Goal: Task Accomplishment & Management: Complete application form

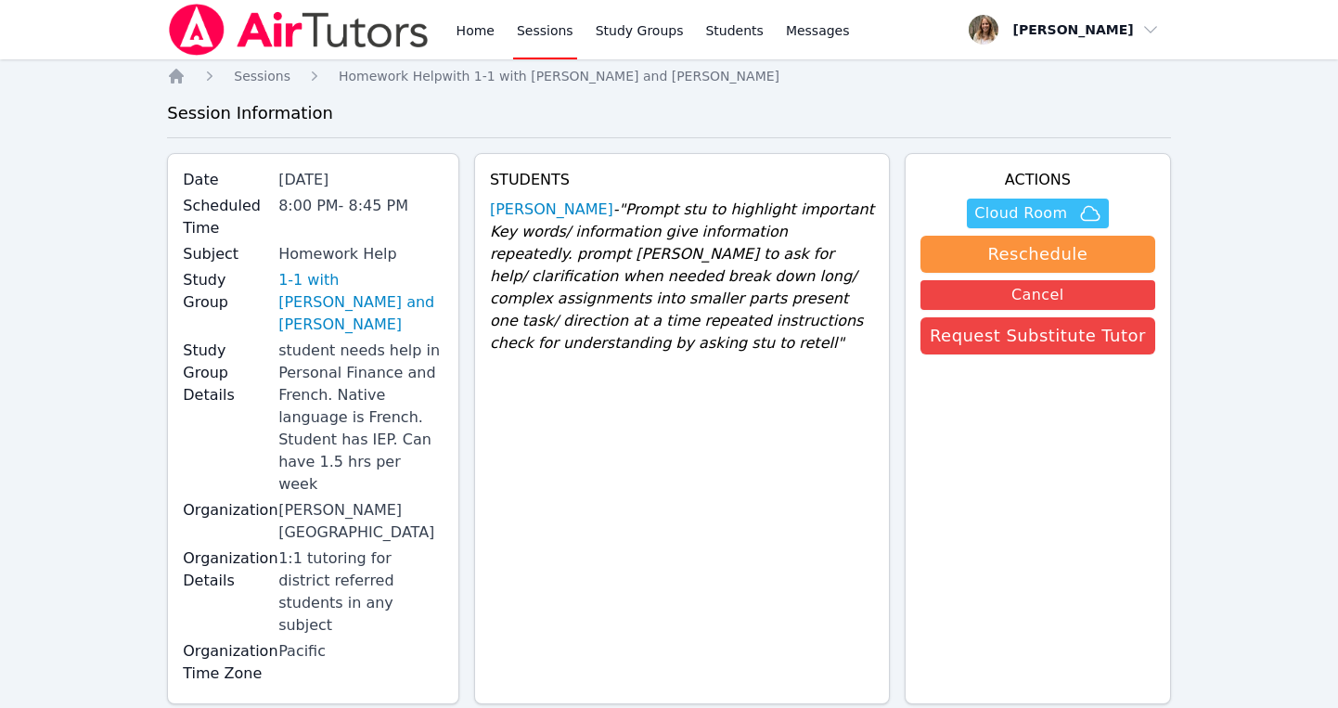
click at [1048, 207] on span "Cloud Room" at bounding box center [1020, 213] width 93 height 22
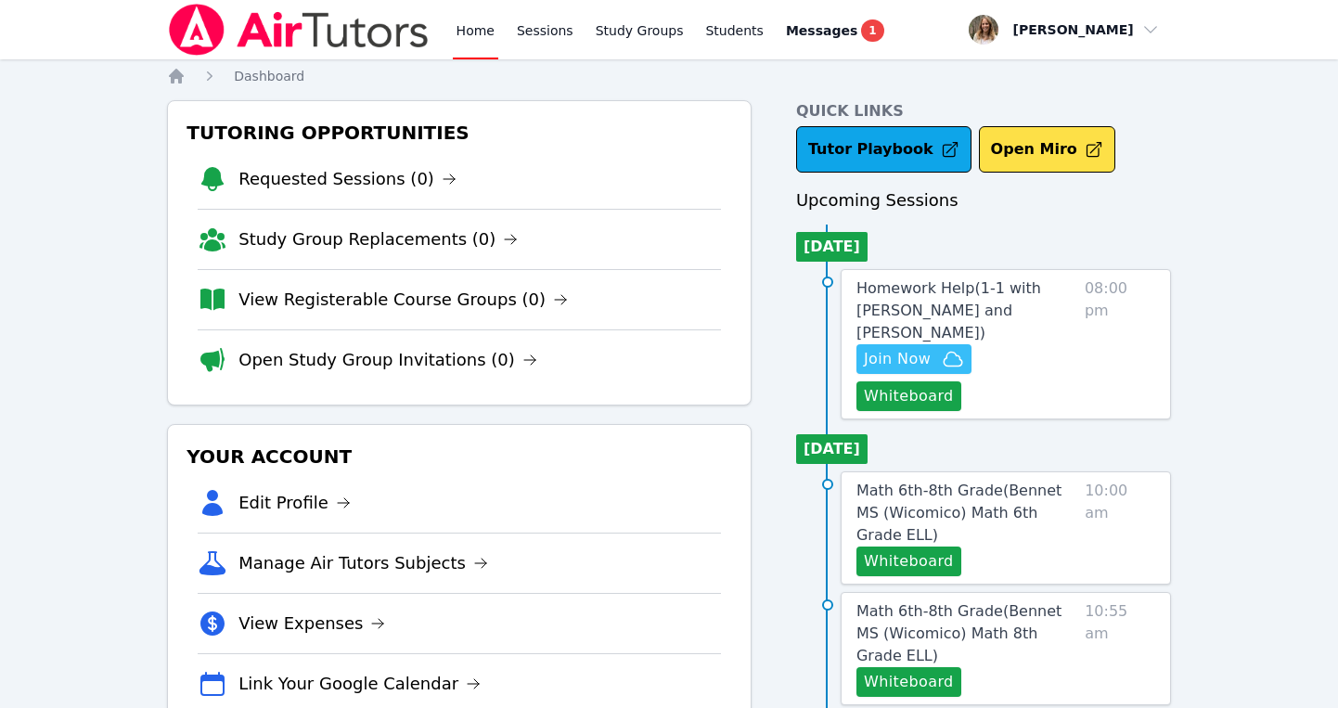
click at [920, 348] on span "Join Now" at bounding box center [897, 359] width 67 height 22
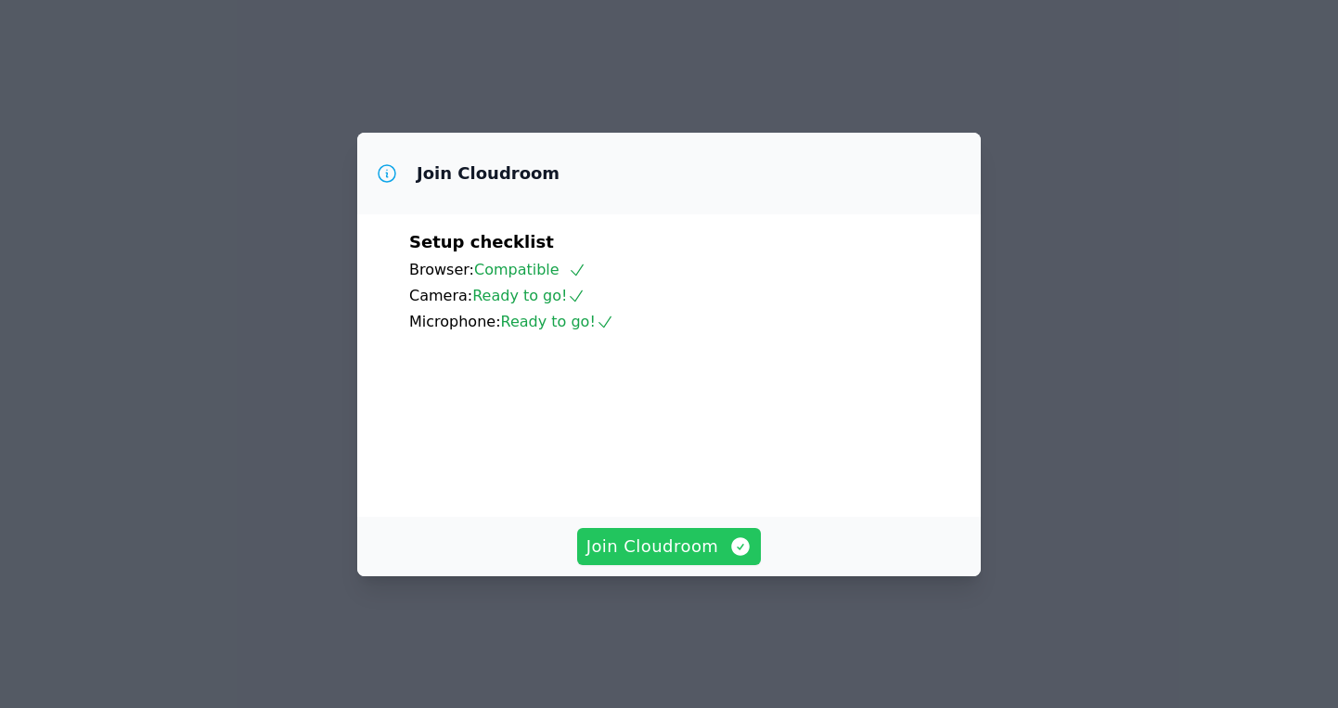
click at [634, 559] on span "Join Cloudroom" at bounding box center [669, 547] width 166 height 26
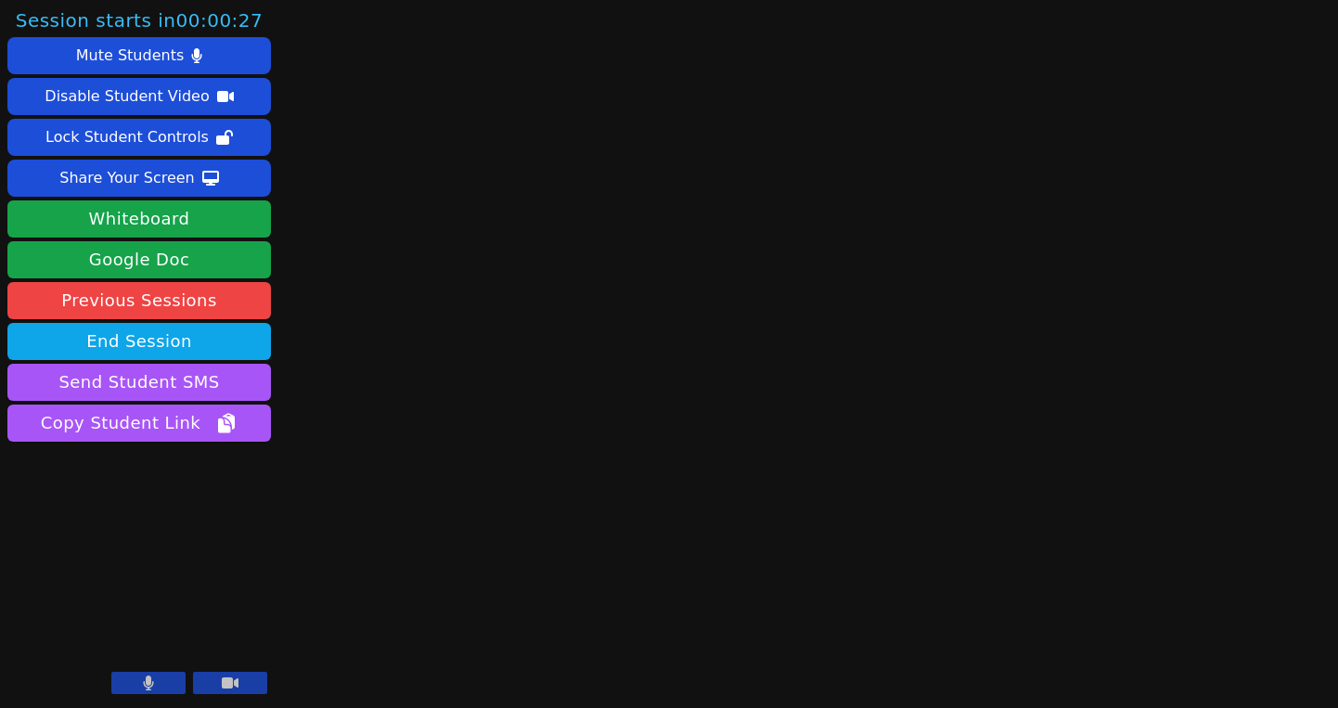
click at [149, 680] on icon at bounding box center [149, 682] width 10 height 15
click at [148, 679] on icon at bounding box center [148, 682] width 19 height 15
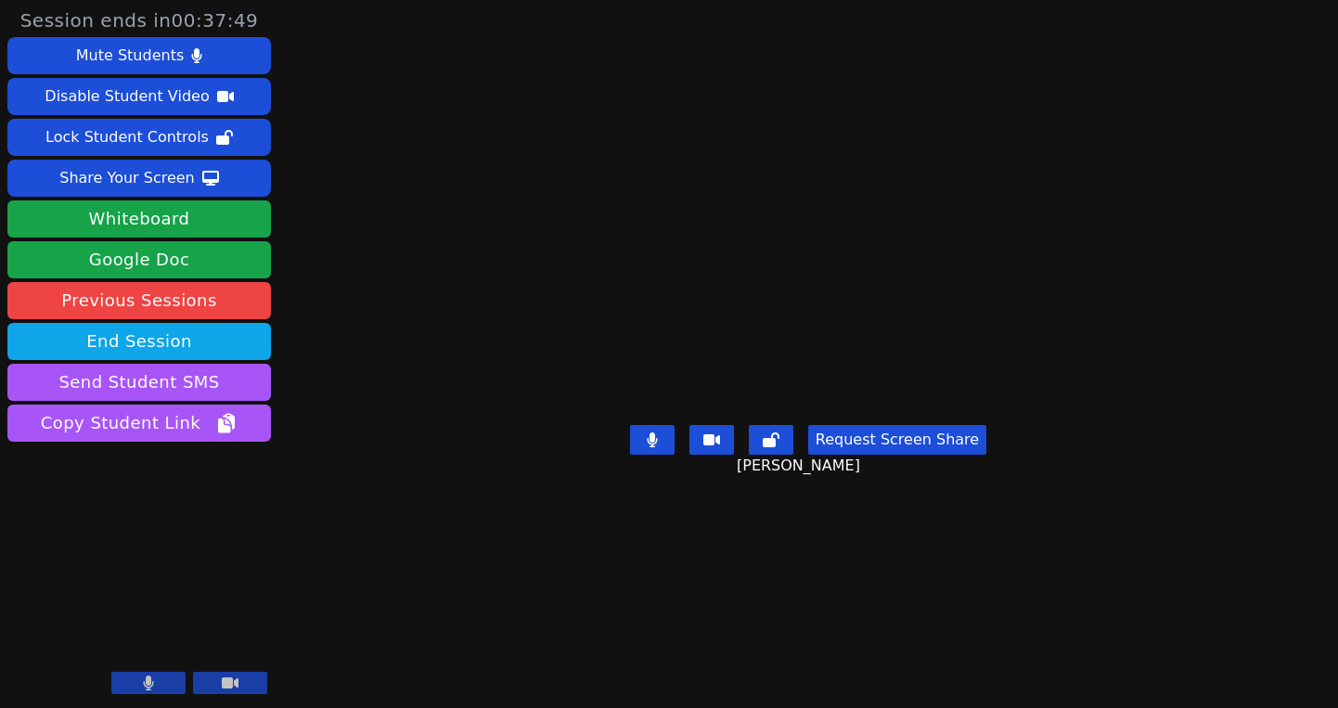
click at [901, 455] on button "Request Screen Share" at bounding box center [897, 440] width 178 height 30
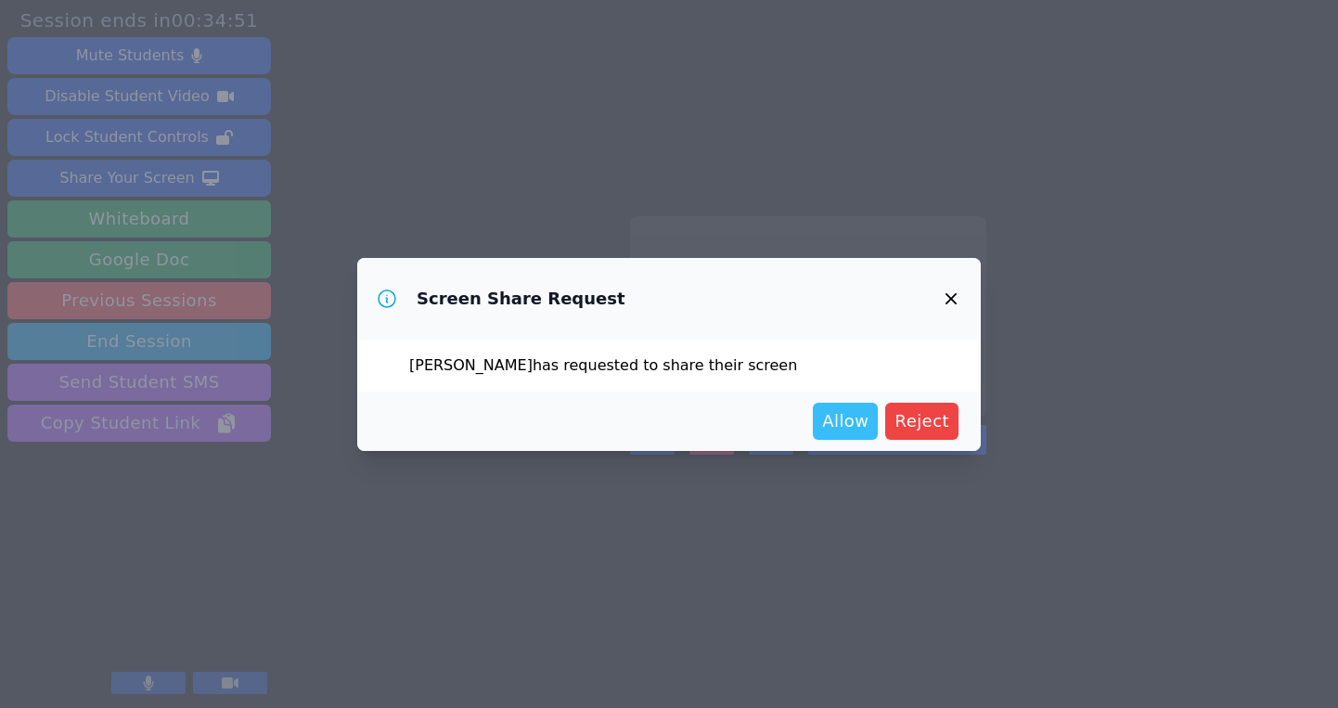
click at [854, 408] on span "Allow" at bounding box center [845, 421] width 46 height 26
click at [852, 419] on span "Allow" at bounding box center [845, 421] width 46 height 26
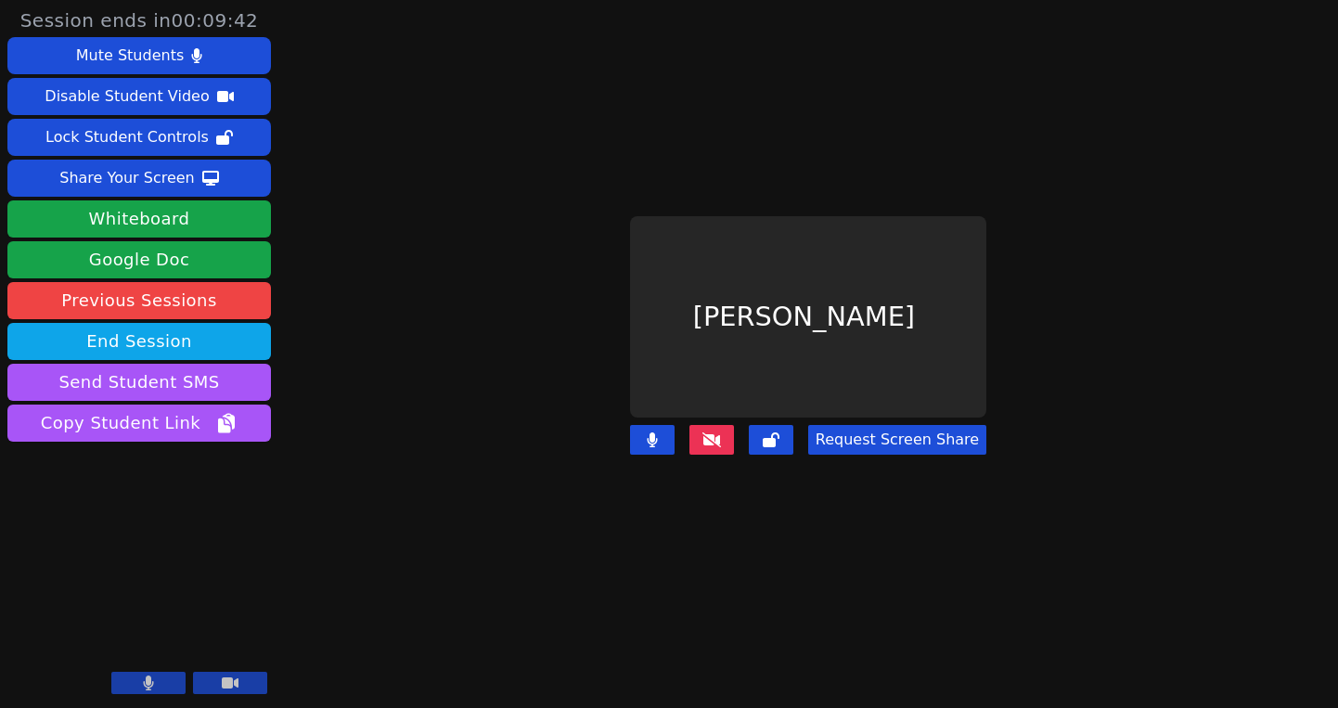
click at [715, 435] on icon at bounding box center [711, 439] width 19 height 15
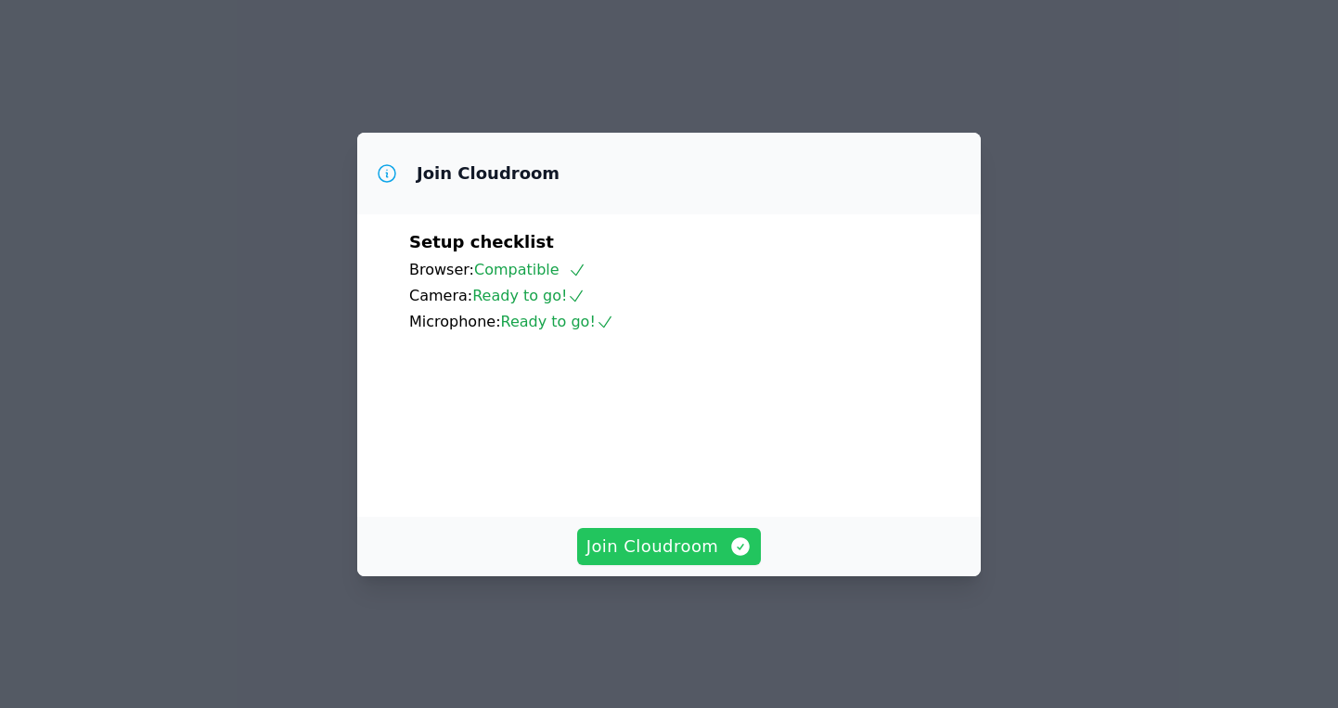
click at [631, 559] on span "Join Cloudroom" at bounding box center [669, 547] width 166 height 26
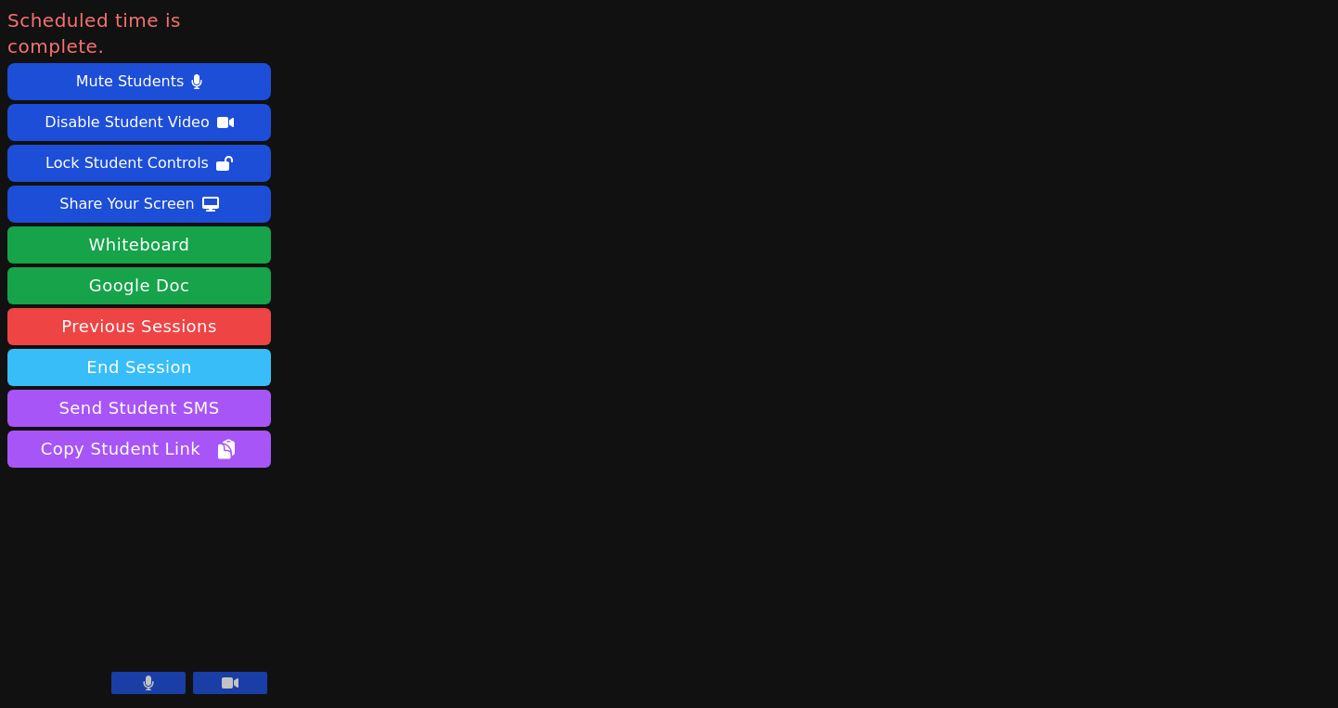
click at [205, 349] on button "End Session" at bounding box center [139, 367] width 264 height 37
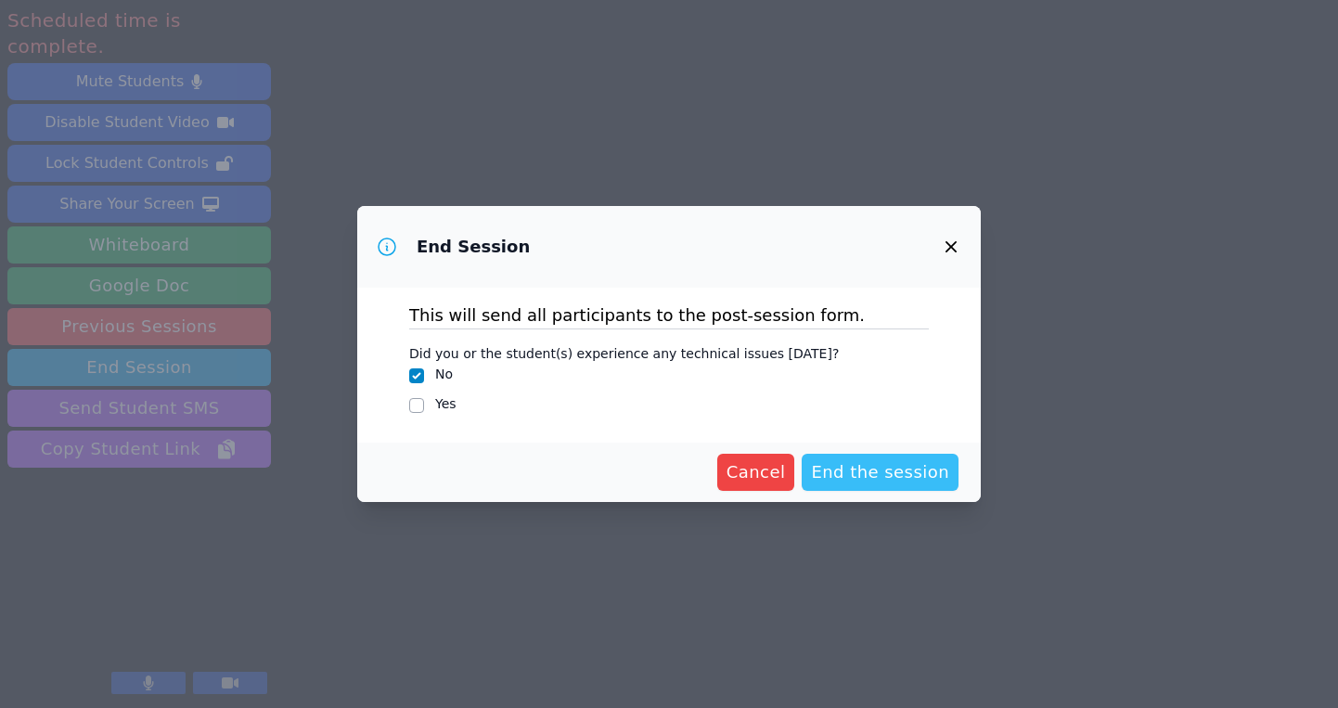
click at [907, 464] on span "End the session" at bounding box center [880, 472] width 138 height 26
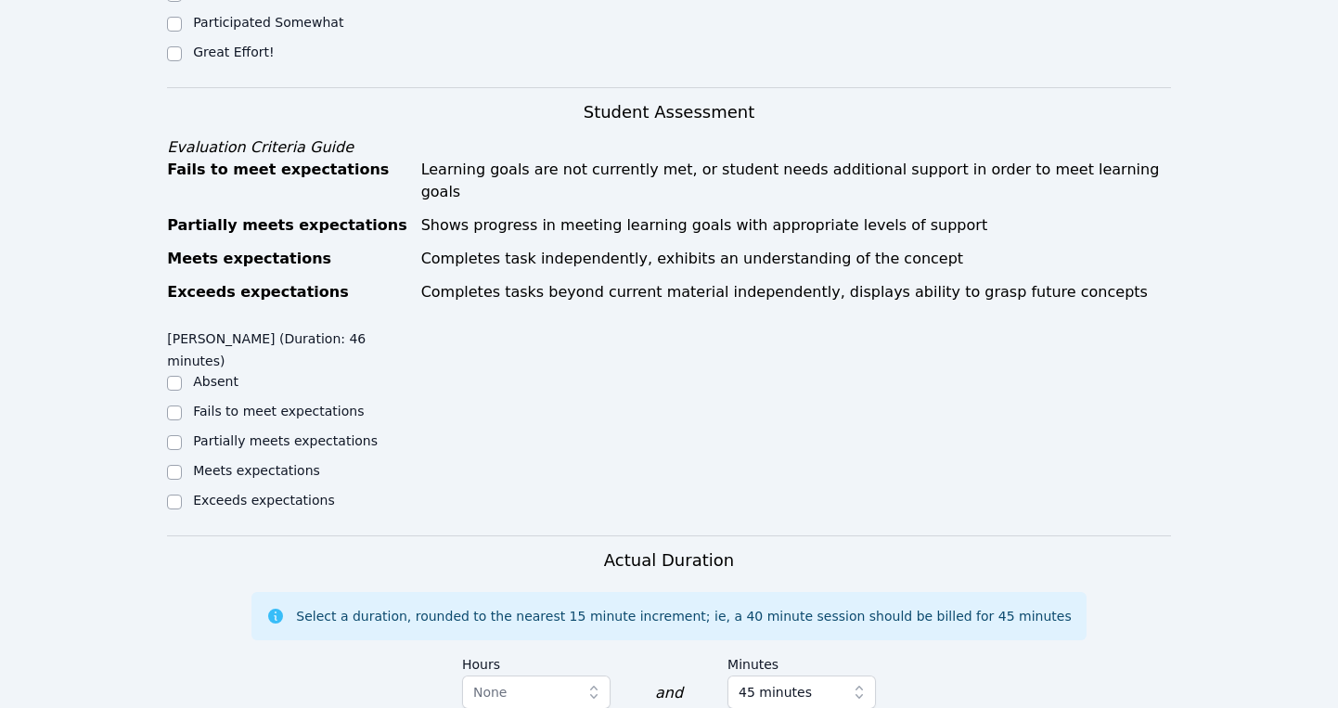
scroll to position [755, 0]
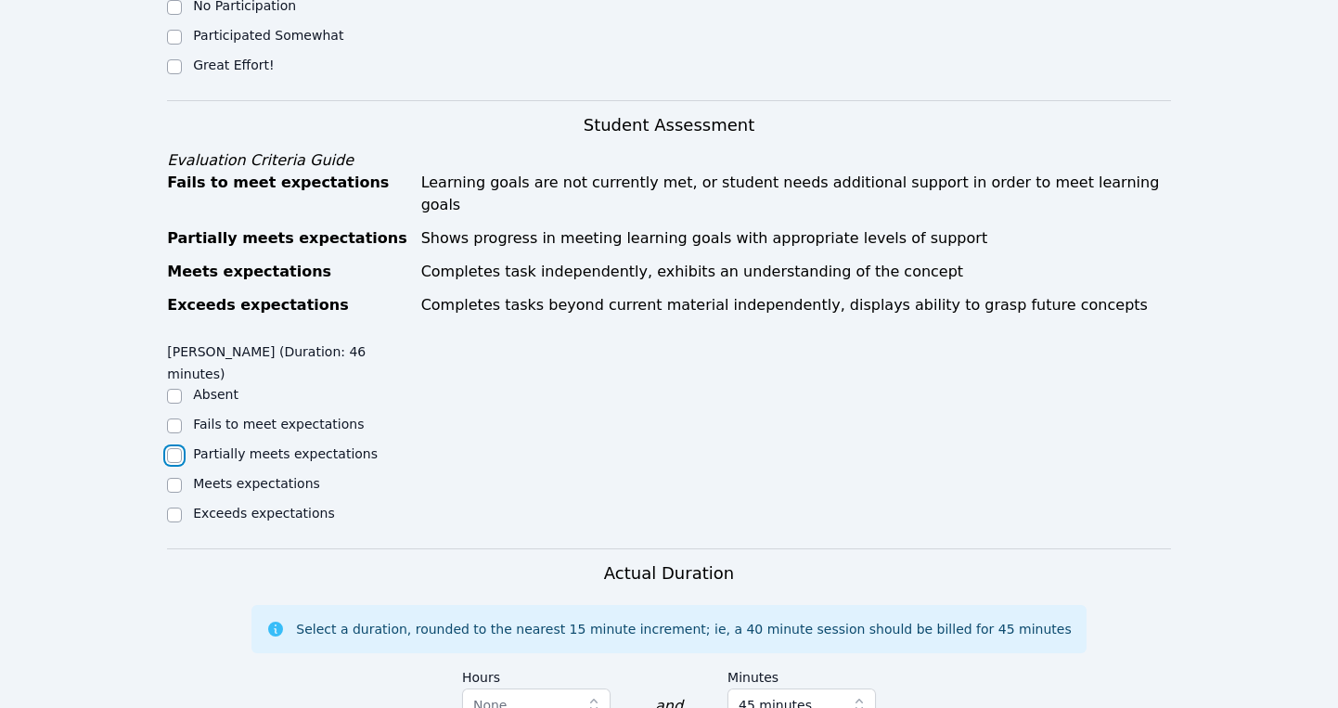
click at [176, 448] on input "Partially meets expectations" at bounding box center [174, 455] width 15 height 15
checkbox input "true"
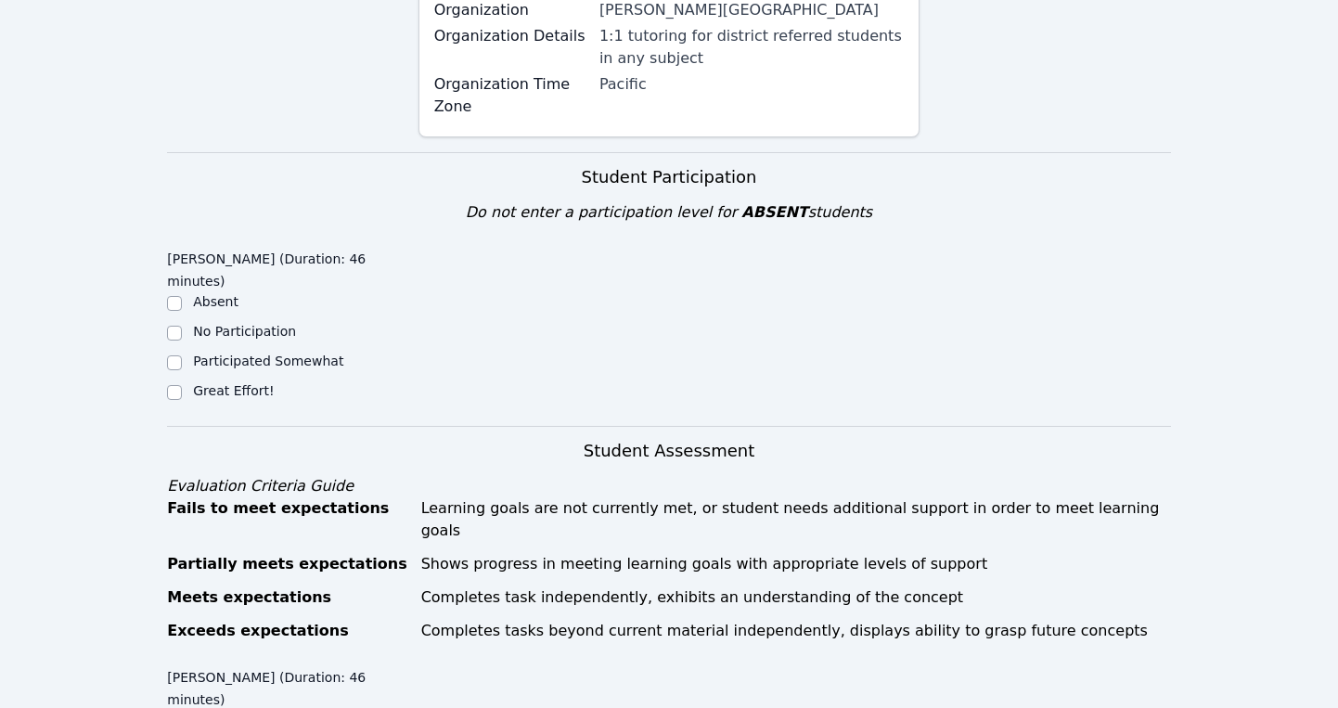
scroll to position [432, 0]
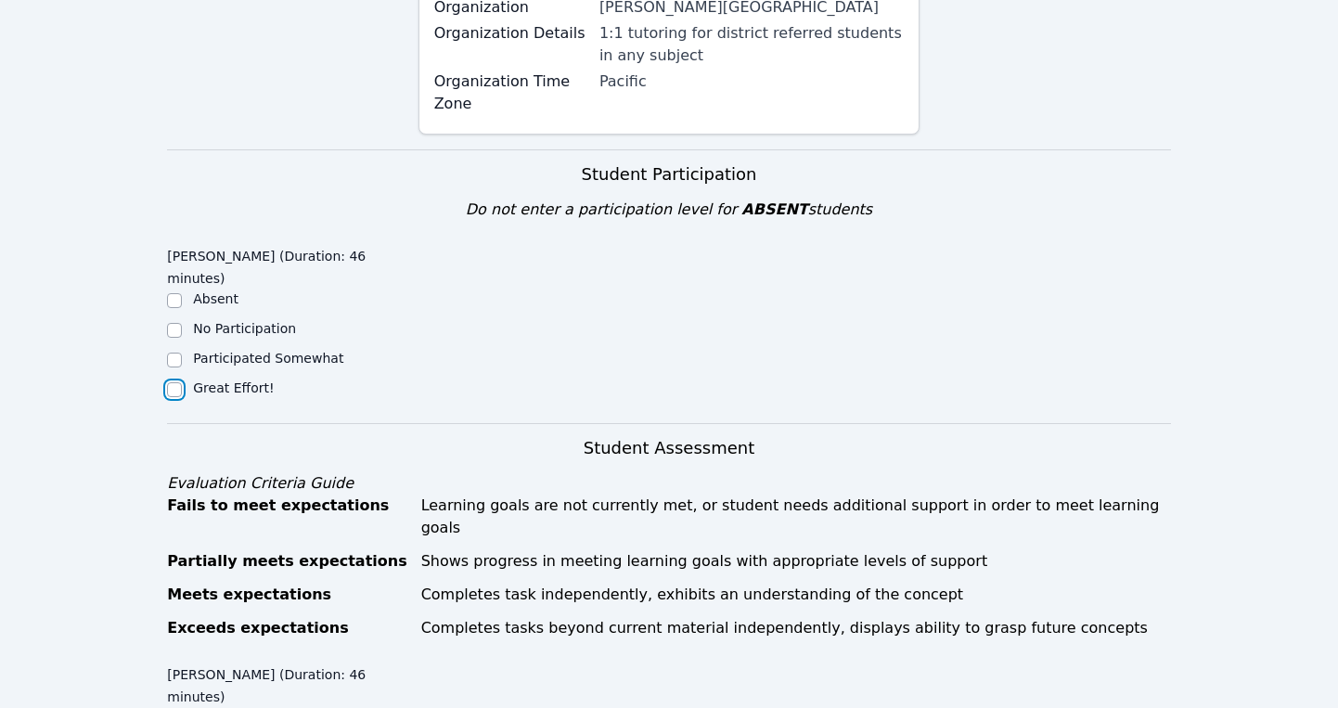
click at [181, 382] on input "Great Effort!" at bounding box center [174, 389] width 15 height 15
checkbox input "true"
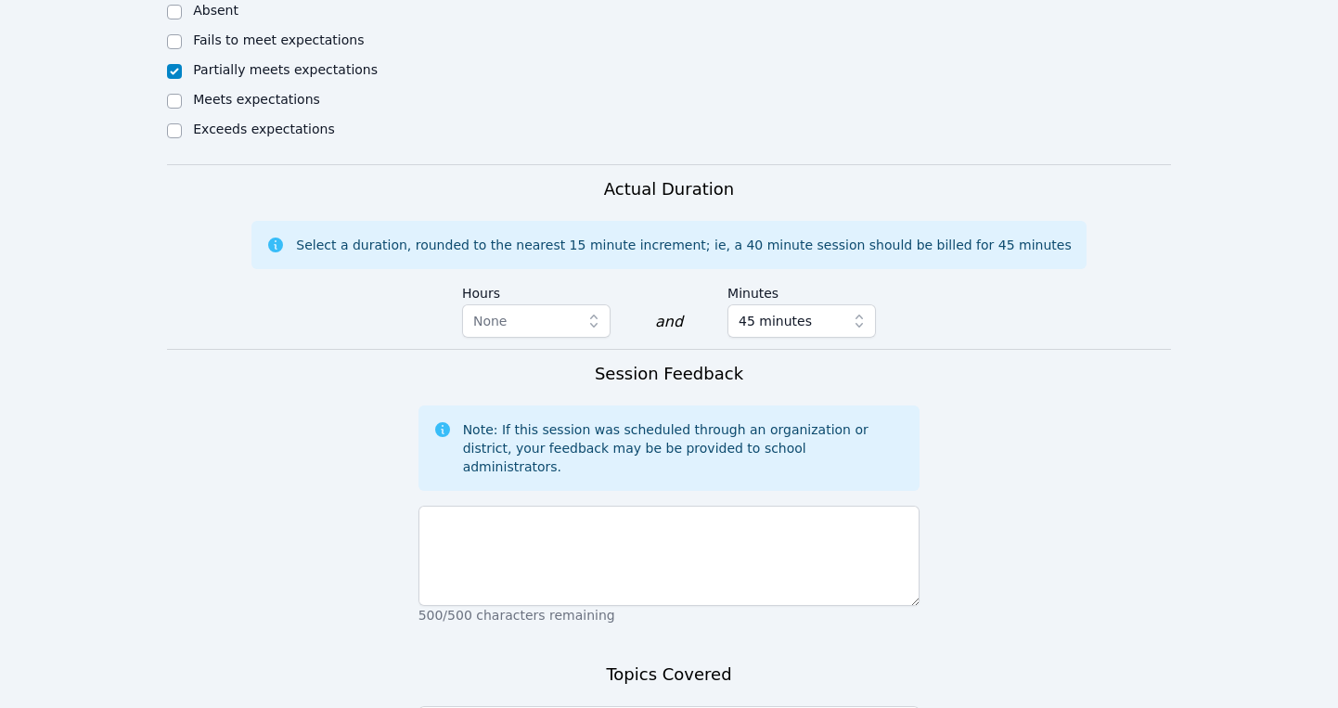
scroll to position [1141, 0]
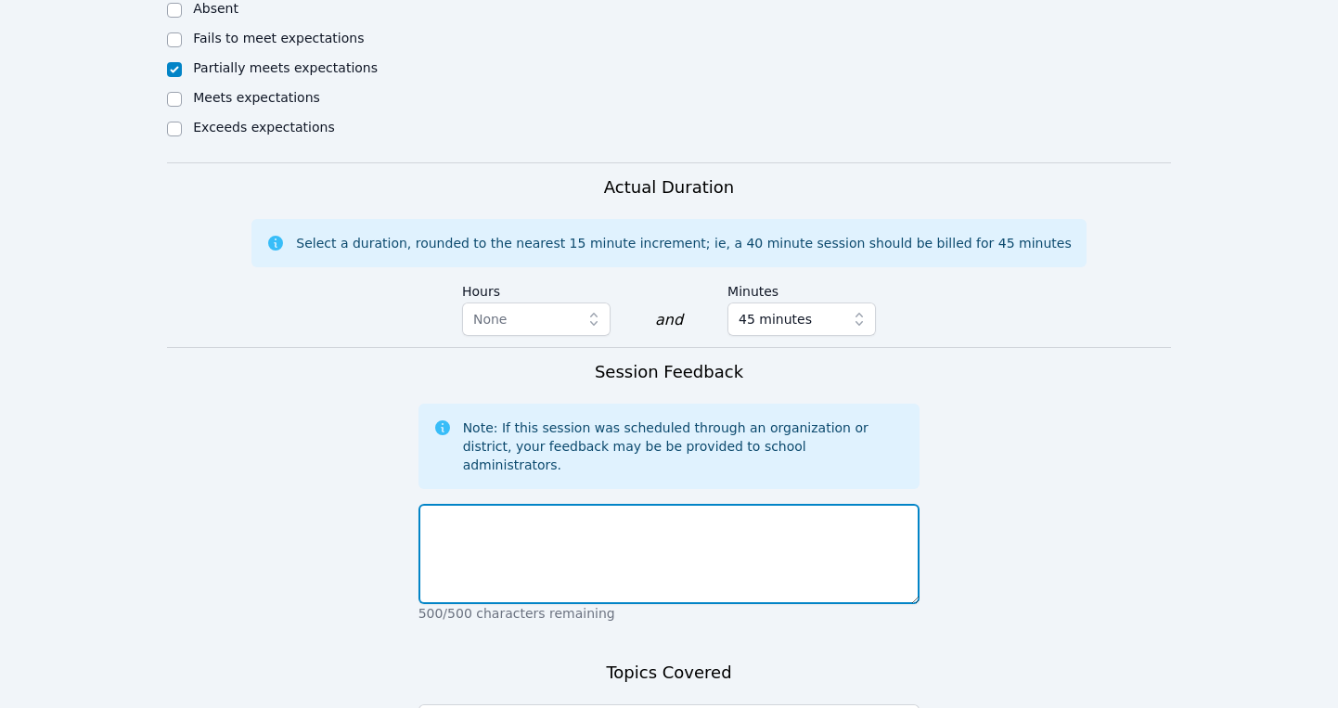
click at [467, 504] on textarea at bounding box center [669, 554] width 502 height 100
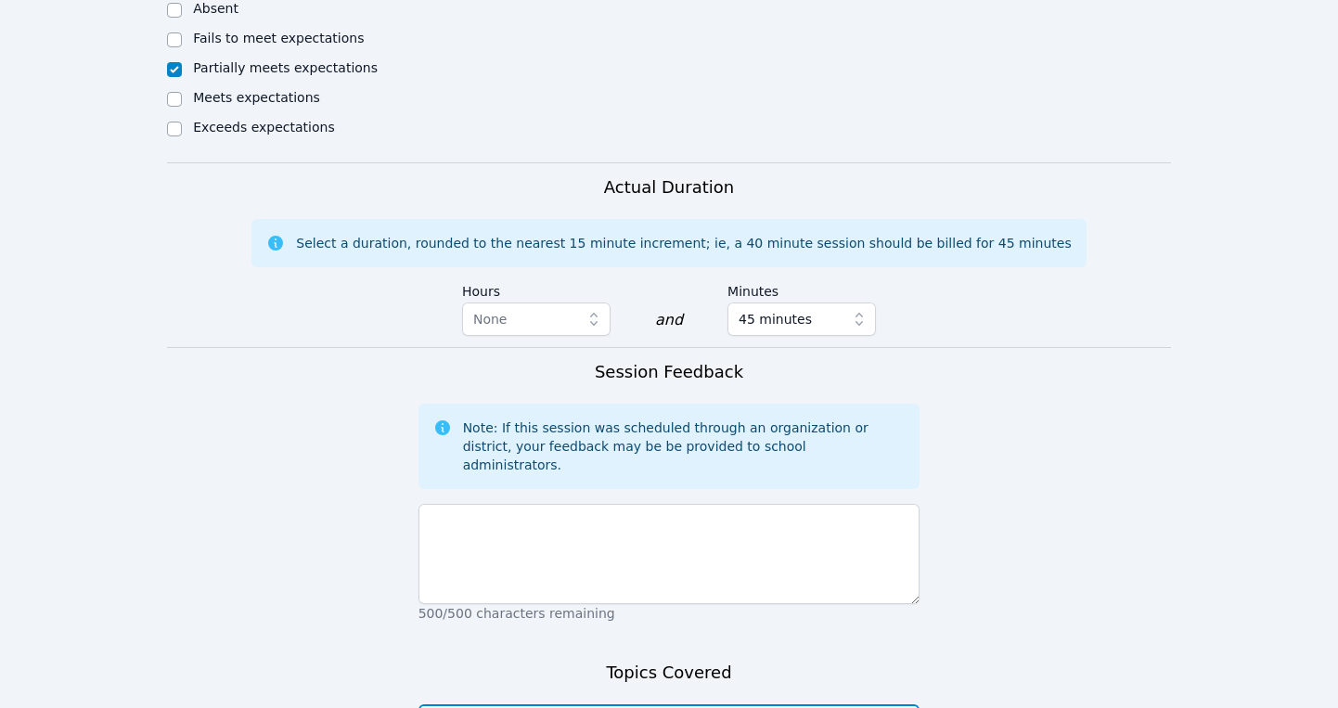
type textarea "Worked on French homework and on French speaking exercise for next week"
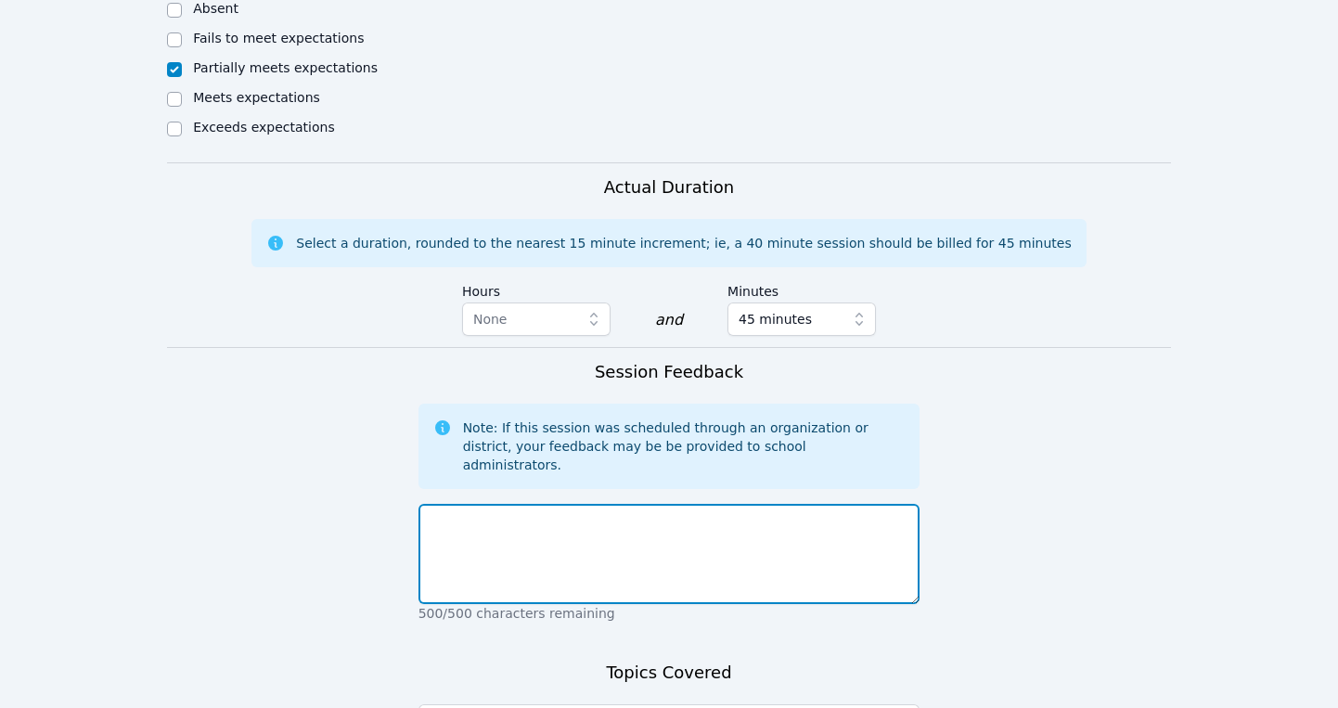
click at [521, 504] on textarea at bounding box center [669, 554] width 502 height 100
click at [641, 504] on textarea "Good session! [PERSON_NAME] was attentive the whole session." at bounding box center [669, 554] width 502 height 100
click at [856, 504] on textarea "Good session! [PERSON_NAME] was attentive and engaged the whole session." at bounding box center [669, 554] width 502 height 100
click at [835, 504] on textarea "Good session! [PERSON_NAME] was attentive and engaged the whole session. He str…" at bounding box center [669, 554] width 502 height 100
click at [484, 504] on textarea "Good session! [PERSON_NAME] was attentive and engaged the whole session. He str…" at bounding box center [669, 554] width 502 height 100
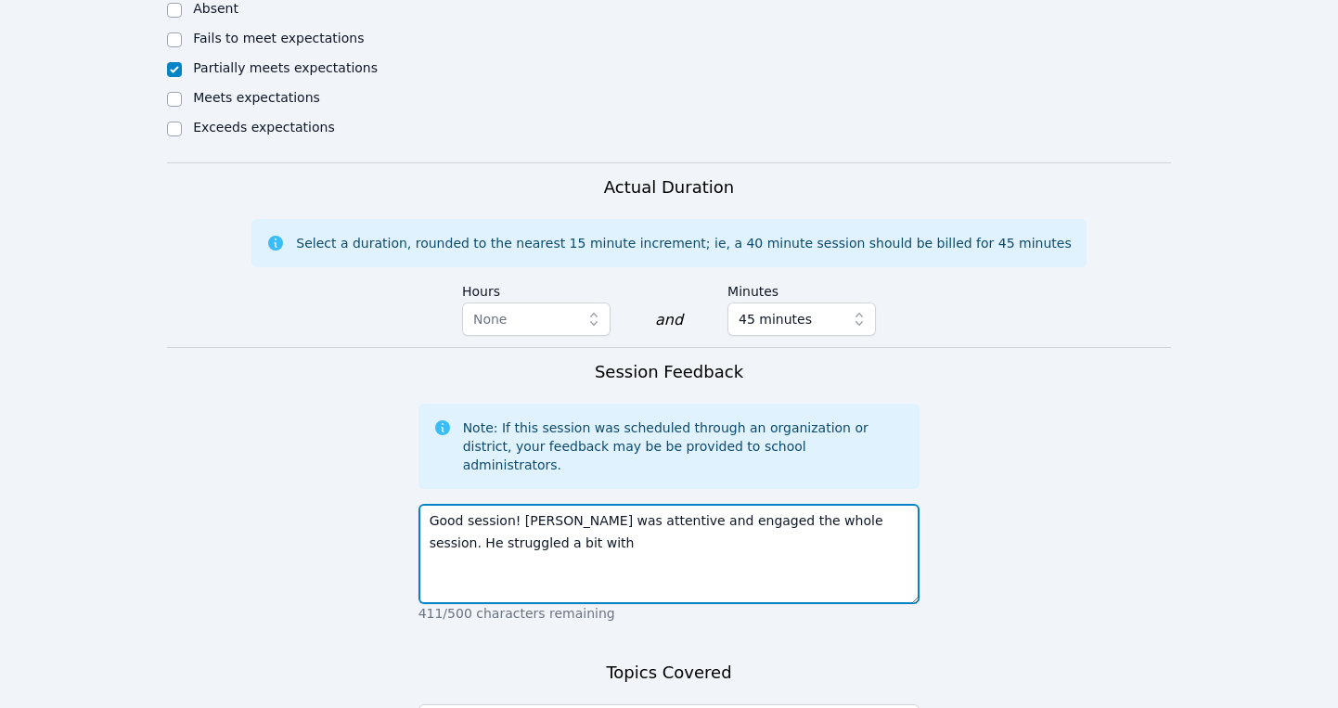
click at [568, 504] on textarea "Good session! Keoni was attentive and engaged the whole session. He struggled a…" at bounding box center [669, 554] width 502 height 100
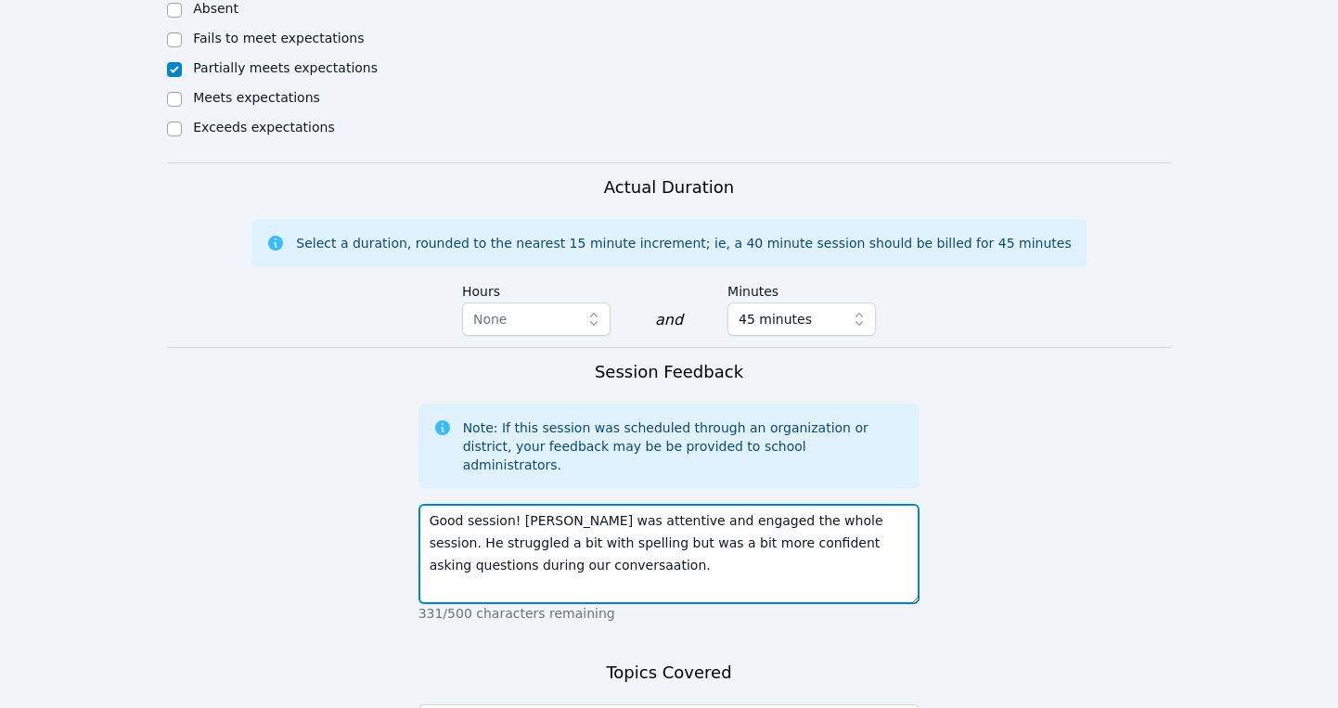
click at [529, 504] on textarea "Good session! Keoni was attentive and engaged the whole session. He struggled a…" at bounding box center [669, 554] width 502 height 100
click at [554, 504] on textarea "Good session! Keoni was attentive and engaged the whole session. He struggled a…" at bounding box center [669, 554] width 502 height 100
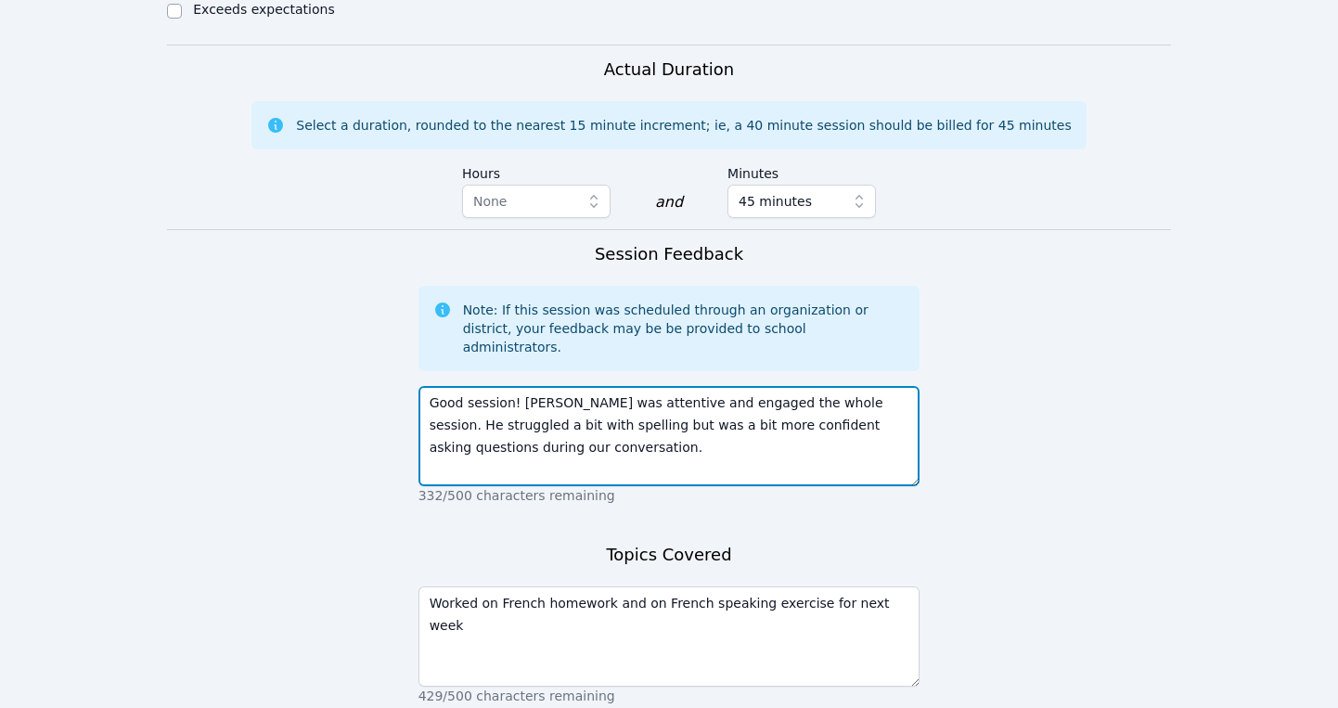
scroll to position [1274, 0]
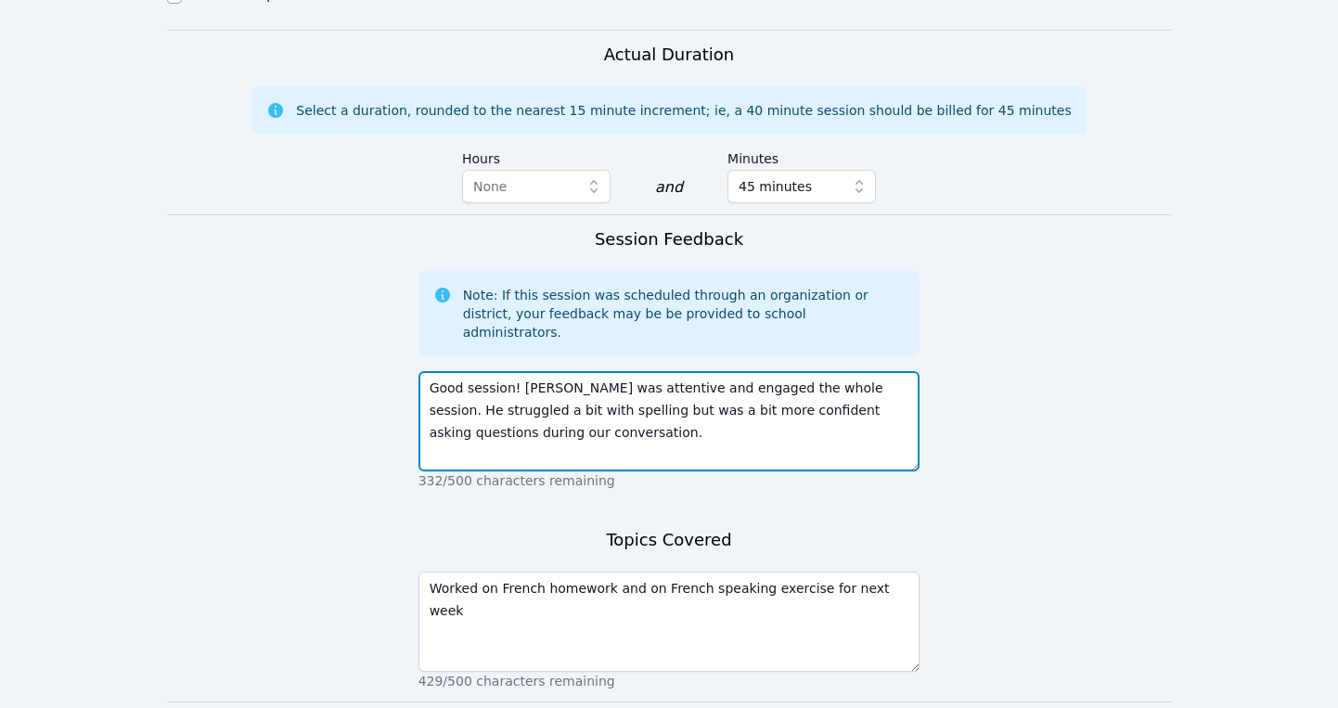
click at [570, 371] on textarea "Good session! Keoni was attentive and engaged the whole session. He struggled a…" at bounding box center [669, 421] width 502 height 100
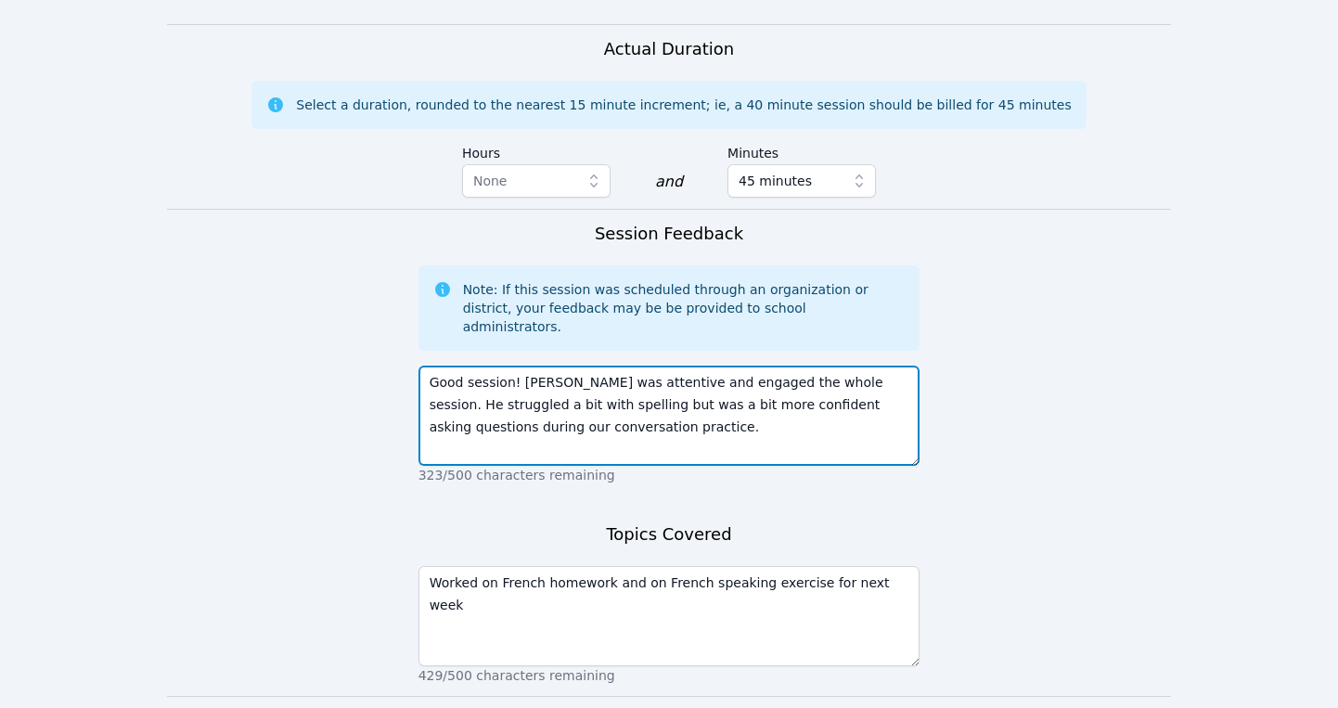
type textarea "Good session! Keoni was attentive and engaged the whole session. He struggled a…"
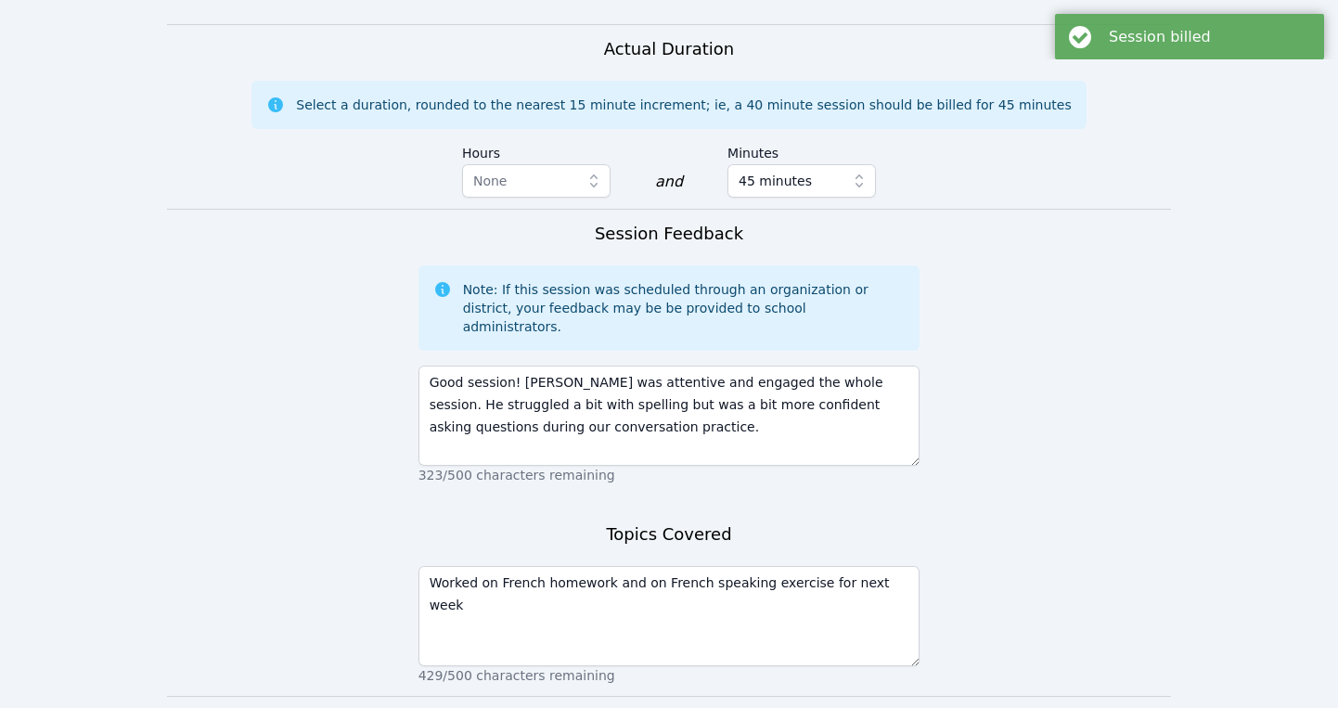
scroll to position [0, 0]
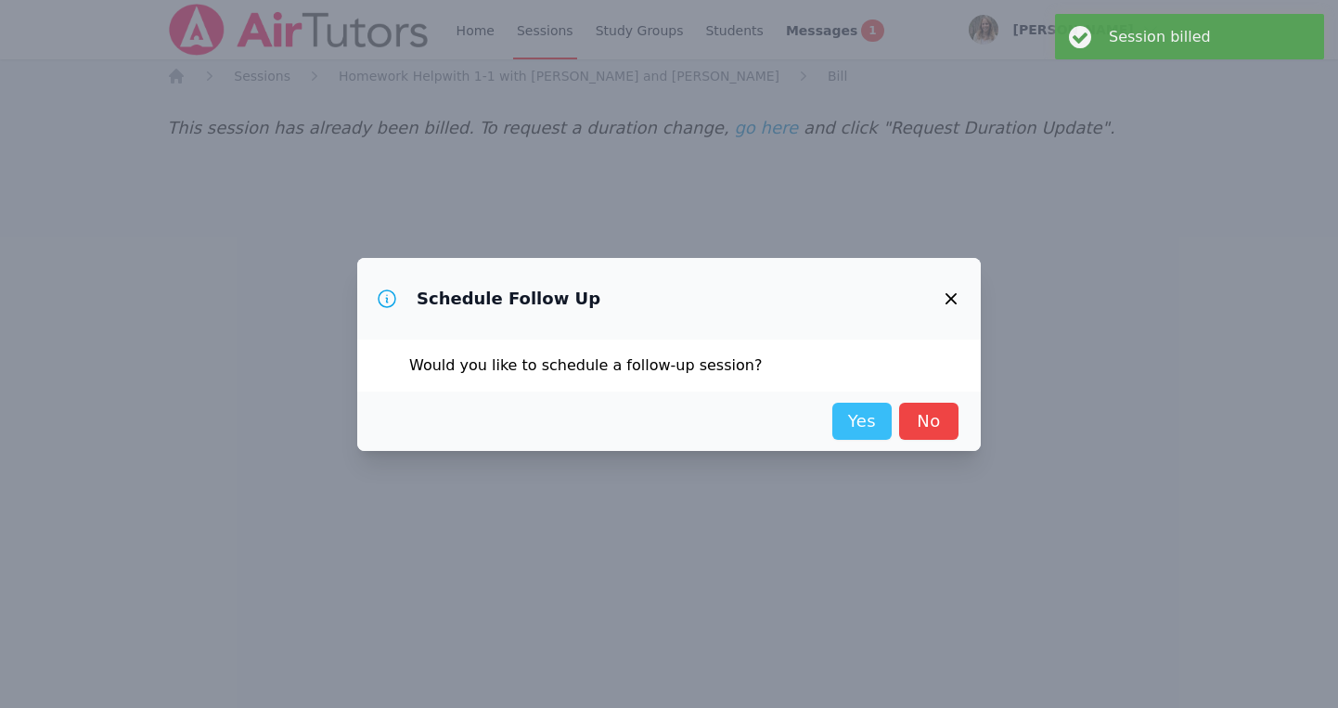
click at [859, 414] on link "Yes" at bounding box center [861, 421] width 59 height 37
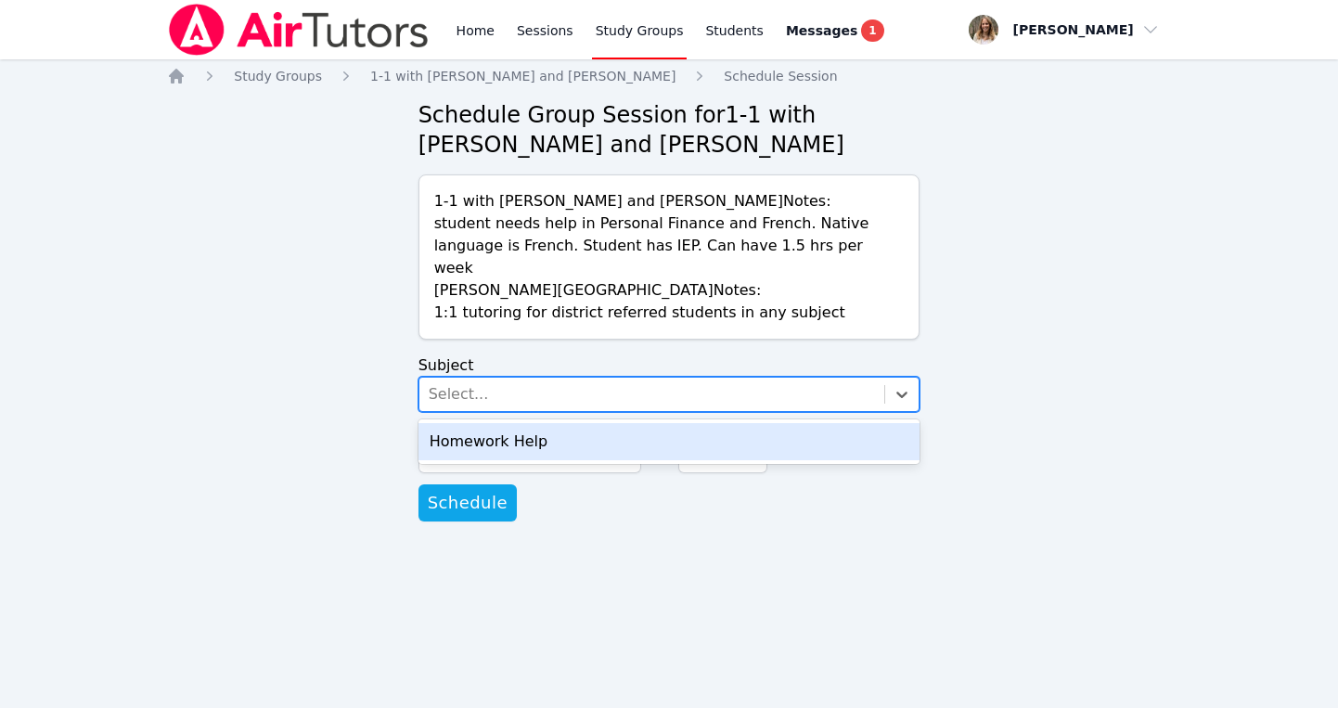
click at [601, 378] on div "Select..." at bounding box center [652, 394] width 466 height 33
click at [594, 423] on div "Homework Help" at bounding box center [669, 441] width 502 height 37
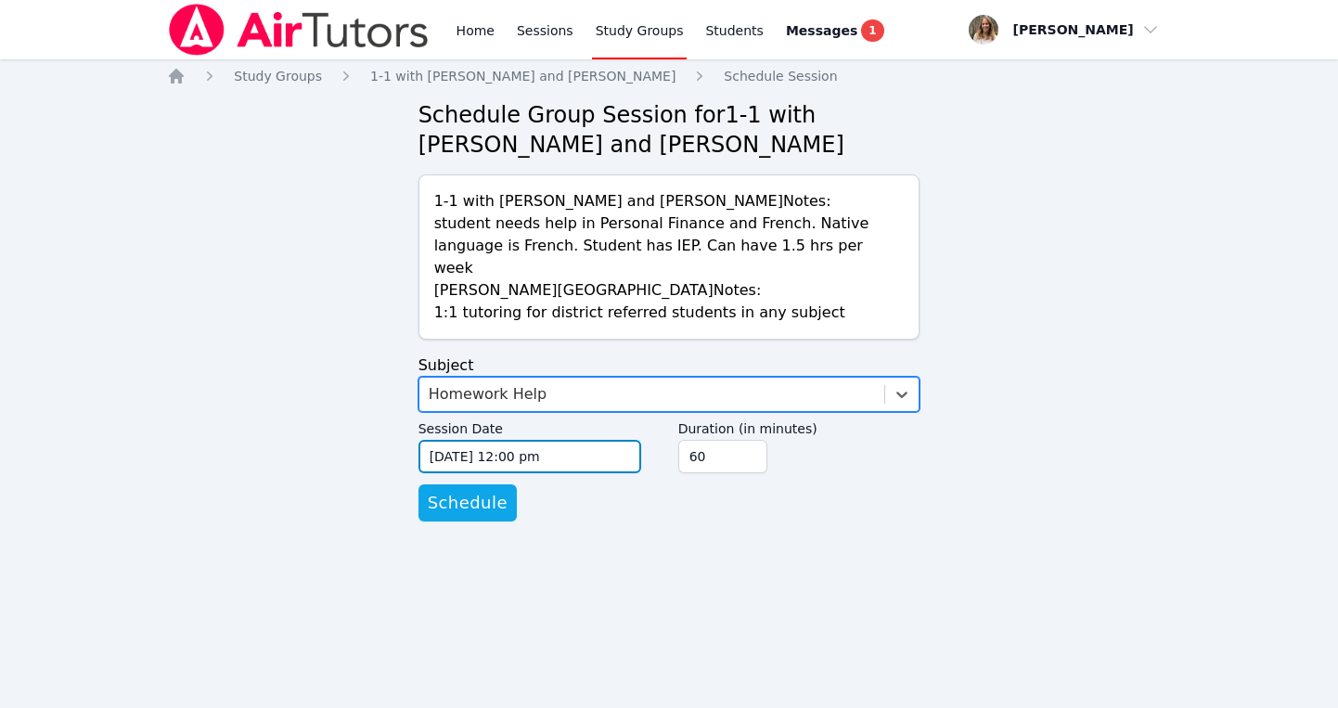
click at [464, 440] on input "09/10/2025 12:00 pm" at bounding box center [529, 456] width 223 height 33
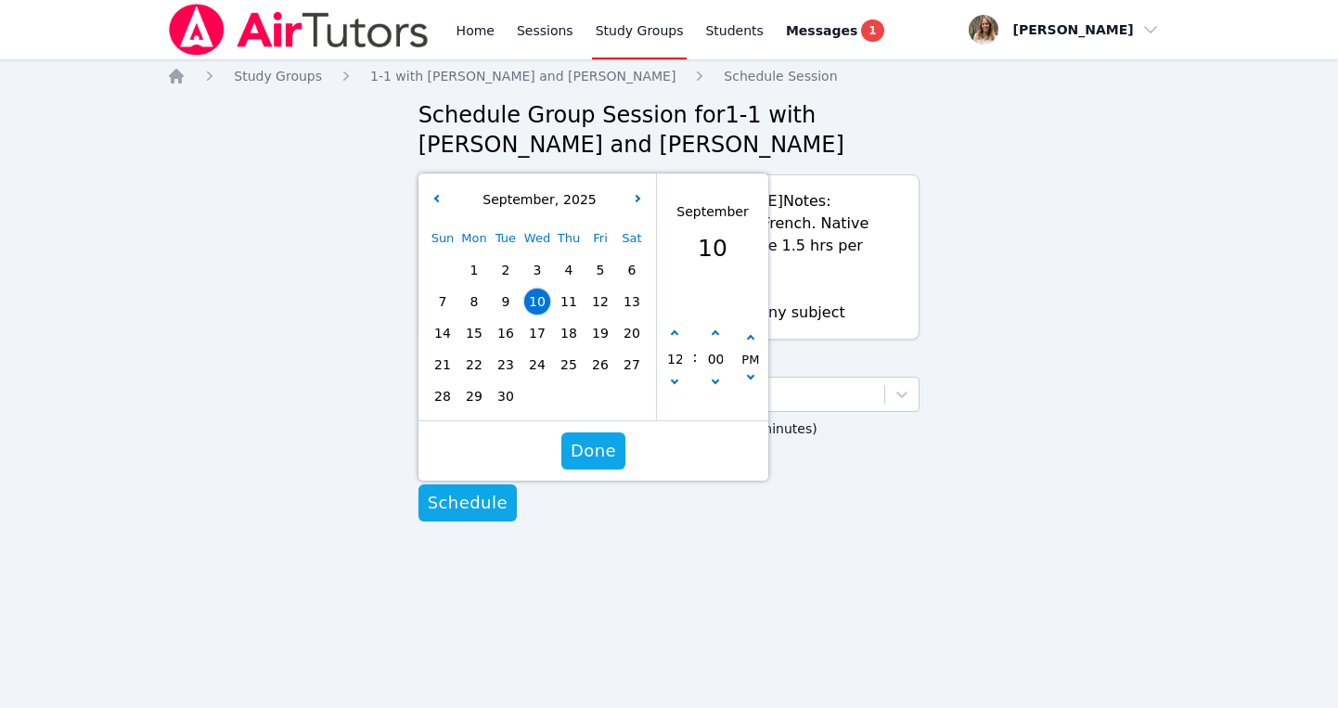
click at [478, 320] on span "15" at bounding box center [474, 333] width 26 height 26
click at [676, 330] on icon "button" at bounding box center [673, 333] width 7 height 7
type input "09/15/2025 01:00 pm"
type input "01"
click at [676, 330] on icon "button" at bounding box center [673, 333] width 7 height 7
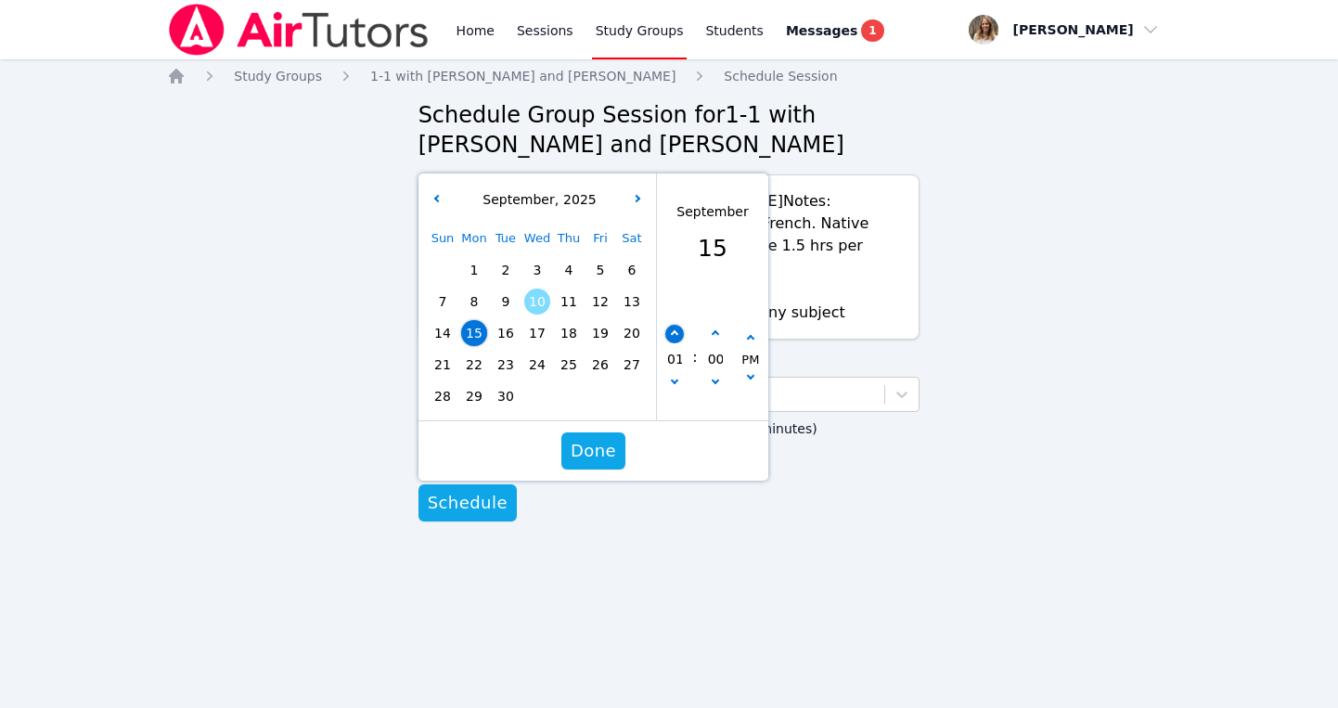
type input "09/15/2025 02:00 pm"
type input "02"
click at [676, 330] on icon "button" at bounding box center [673, 333] width 7 height 7
type input "09/15/2025 03:00 pm"
type input "03"
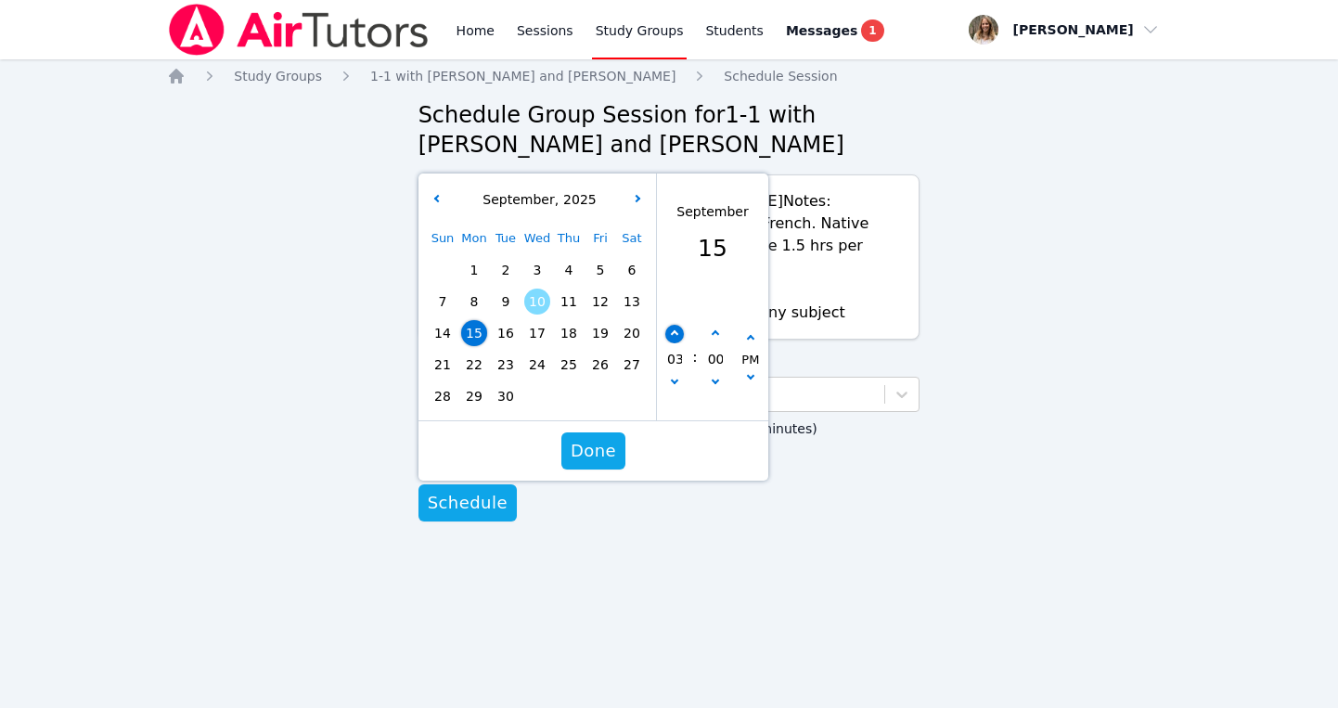
click at [676, 330] on icon "button" at bounding box center [673, 333] width 7 height 7
type input "09/15/2025 04:00 pm"
type input "04"
click at [676, 330] on icon "button" at bounding box center [673, 333] width 7 height 7
type input "09/15/2025 05:00 pm"
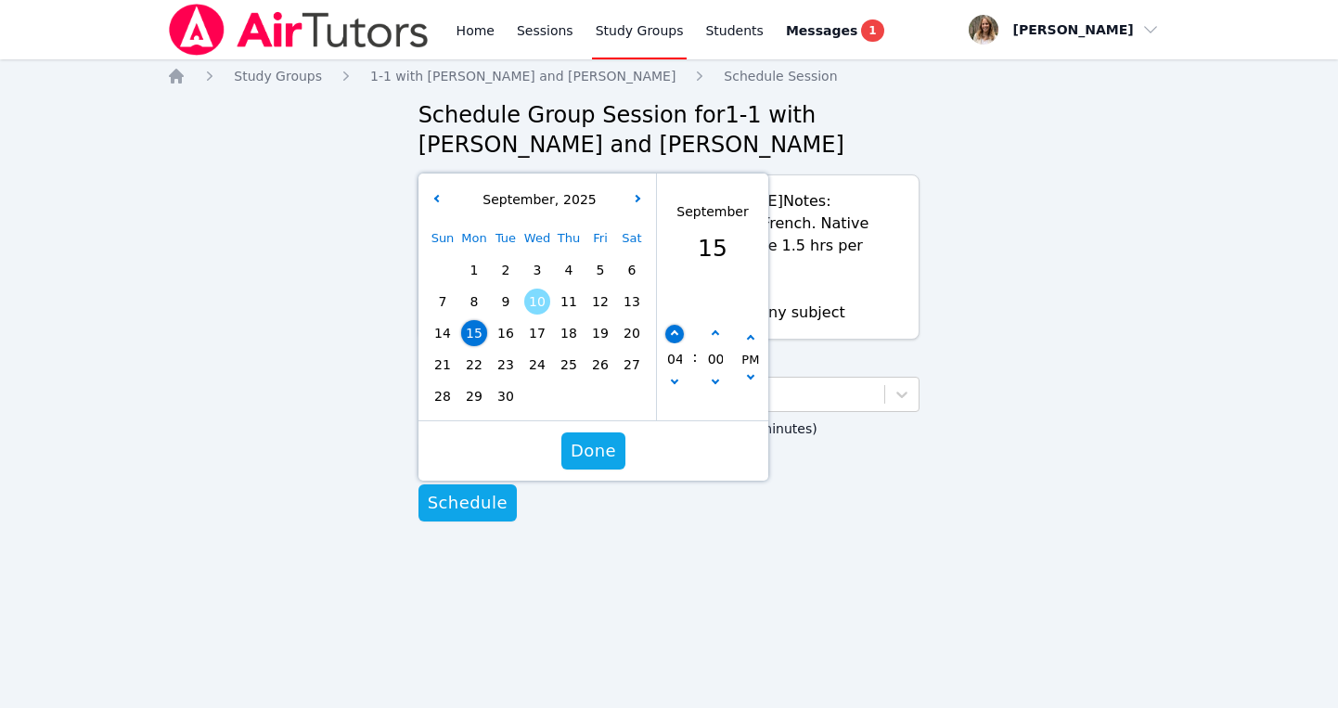
type input "05"
click at [676, 330] on icon "button" at bounding box center [673, 333] width 7 height 7
type input "09/15/2025 06:00 pm"
type input "06"
click at [676, 330] on icon "button" at bounding box center [673, 333] width 7 height 7
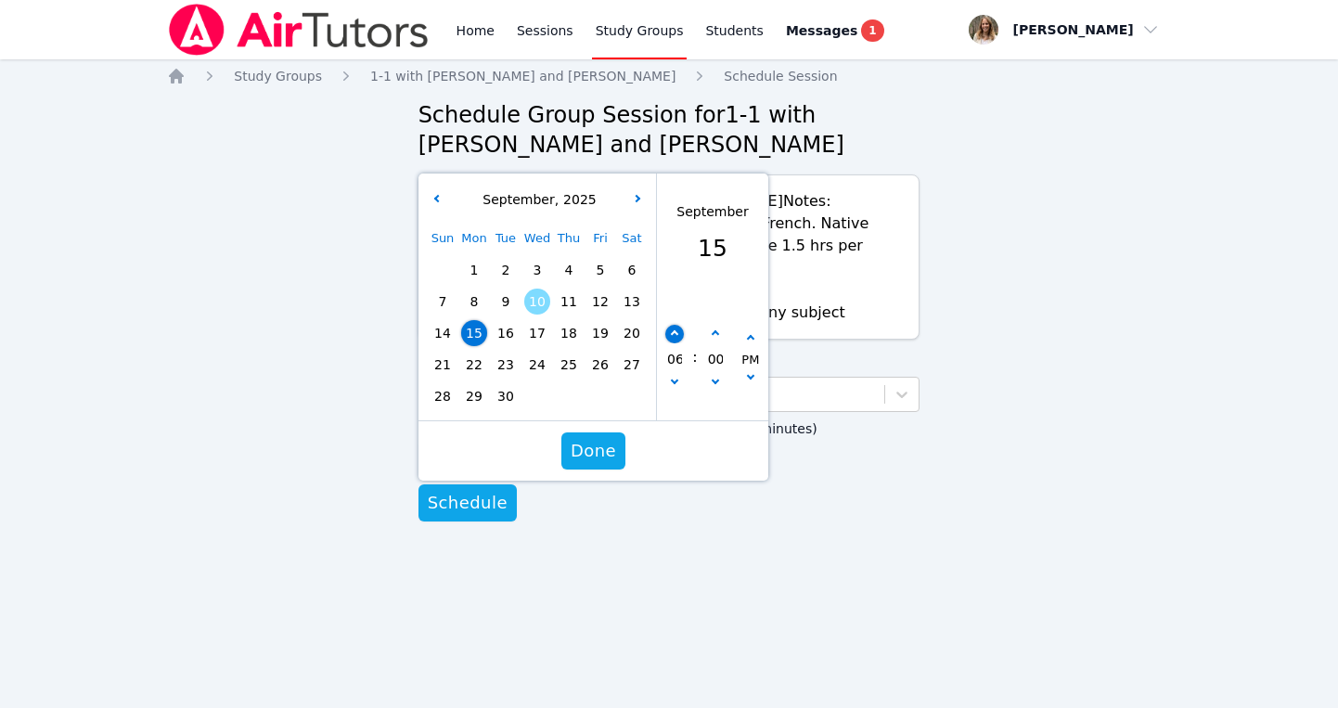
type input "09/15/2025 07:00 pm"
type input "07"
click at [676, 330] on icon "button" at bounding box center [673, 333] width 7 height 7
type input "09/15/2025 08:00 pm"
type input "08"
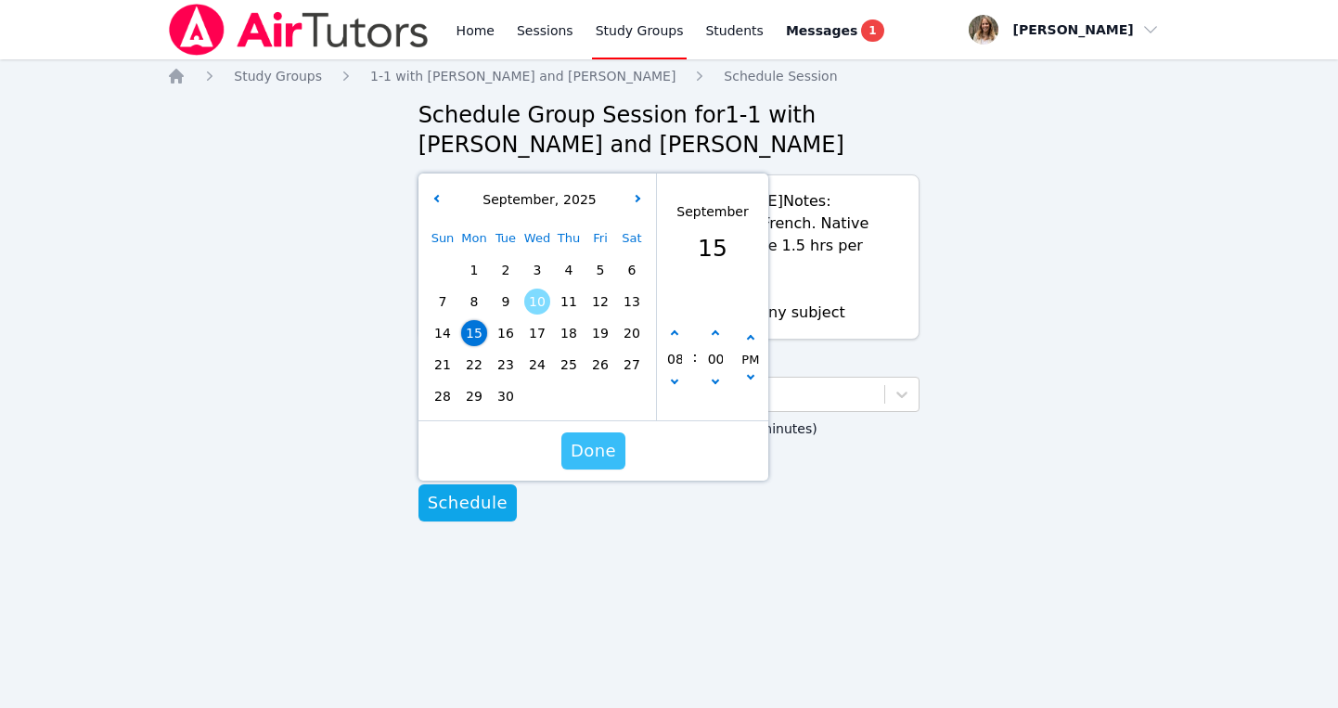
click at [600, 438] on span "Done" at bounding box center [593, 451] width 45 height 26
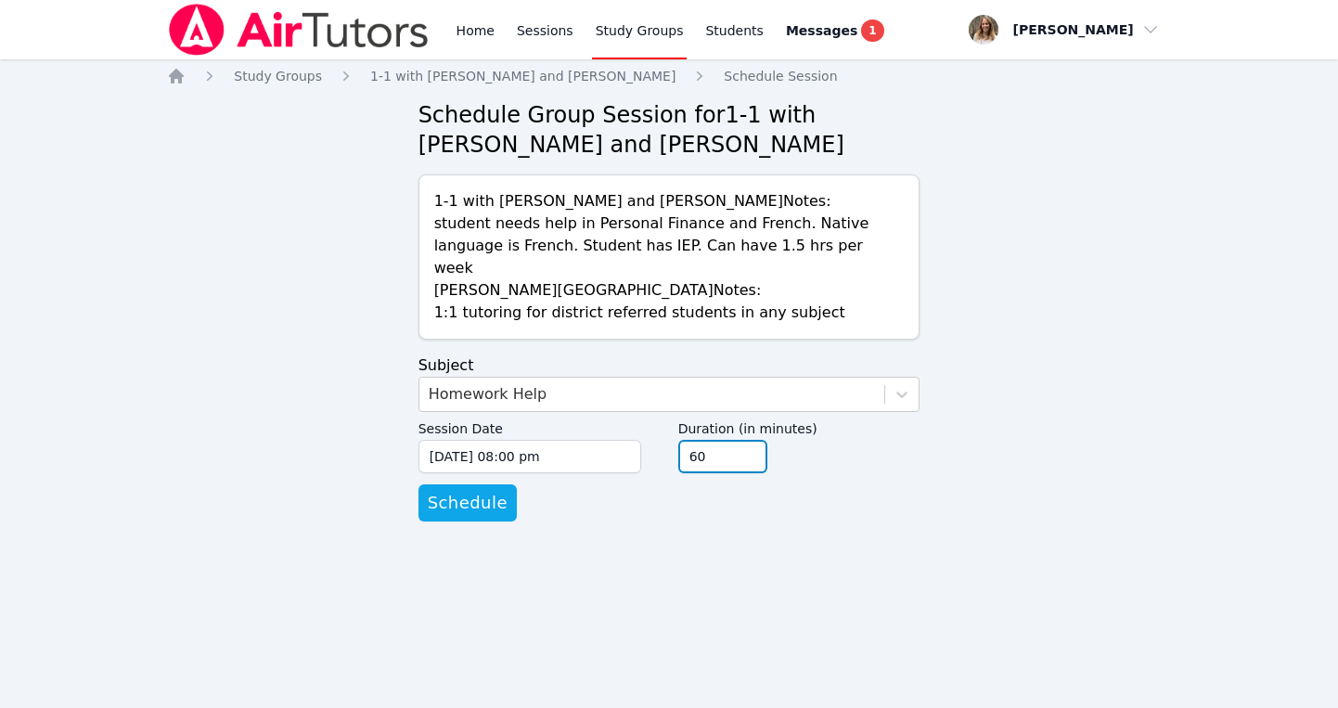
click at [750, 445] on input "60" at bounding box center [722, 456] width 89 height 33
type input "45"
click at [748, 441] on input "45" at bounding box center [722, 456] width 89 height 33
click at [481, 490] on span "Schedule" at bounding box center [468, 503] width 80 height 26
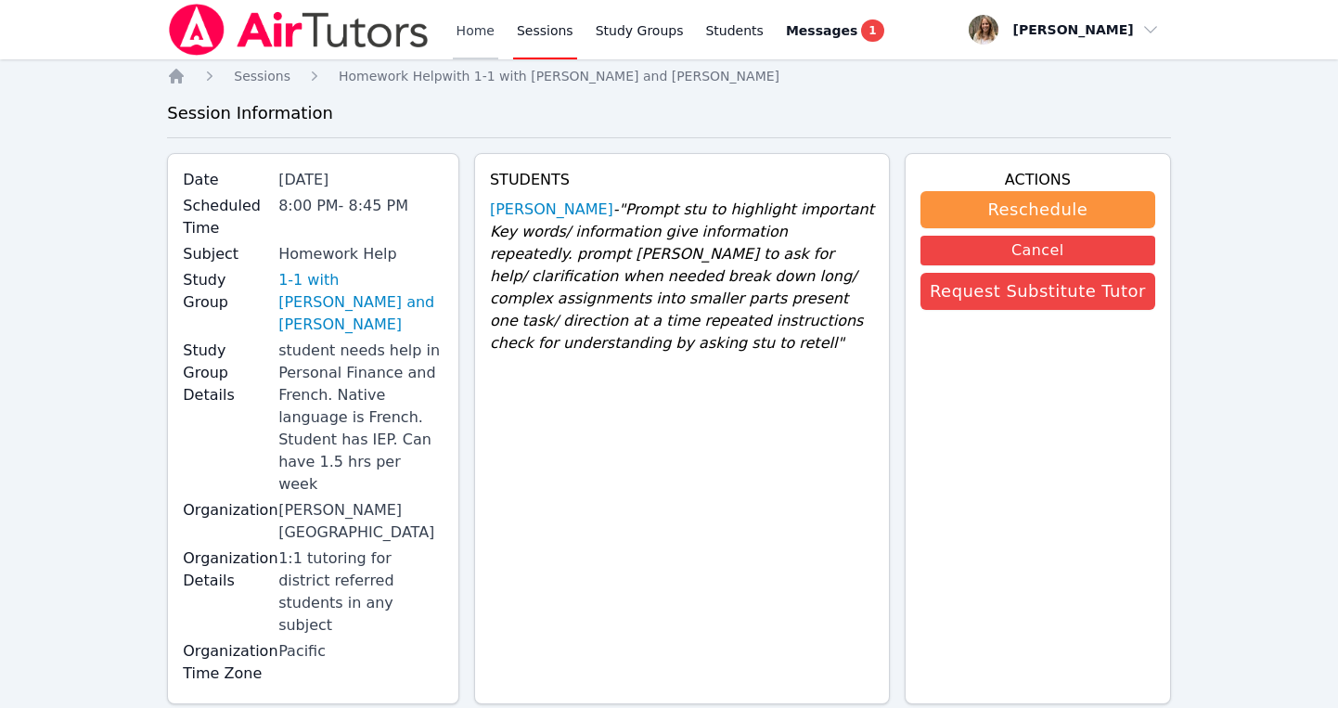
click at [466, 33] on link "Home" at bounding box center [475, 29] width 45 height 59
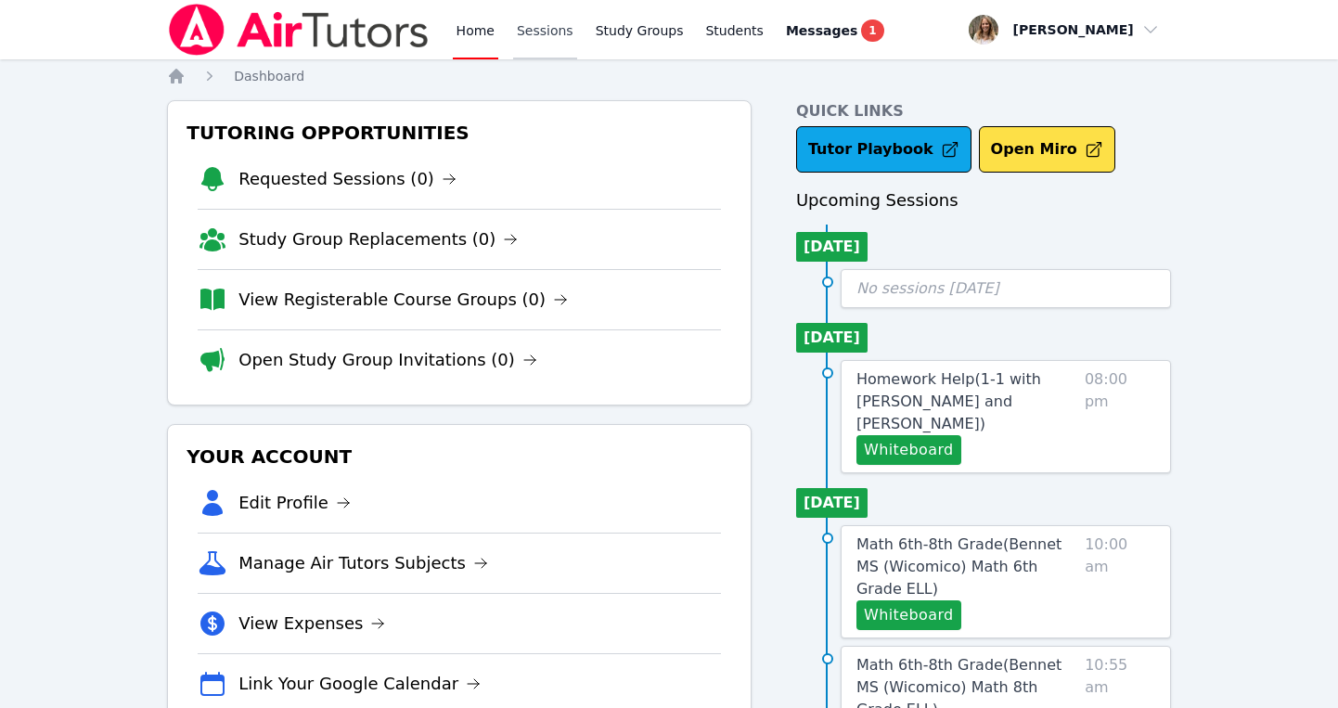
click at [537, 27] on link "Sessions" at bounding box center [545, 29] width 64 height 59
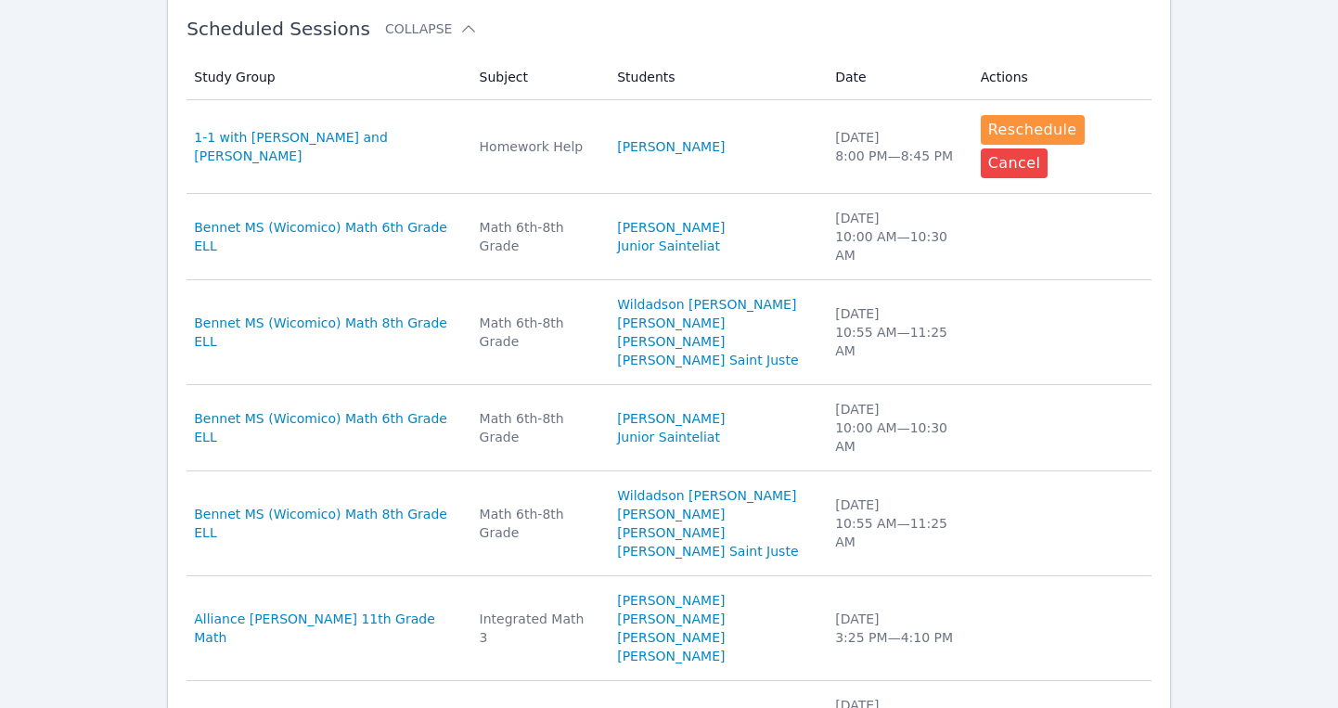
scroll to position [585, 0]
